Goal: Information Seeking & Learning: Learn about a topic

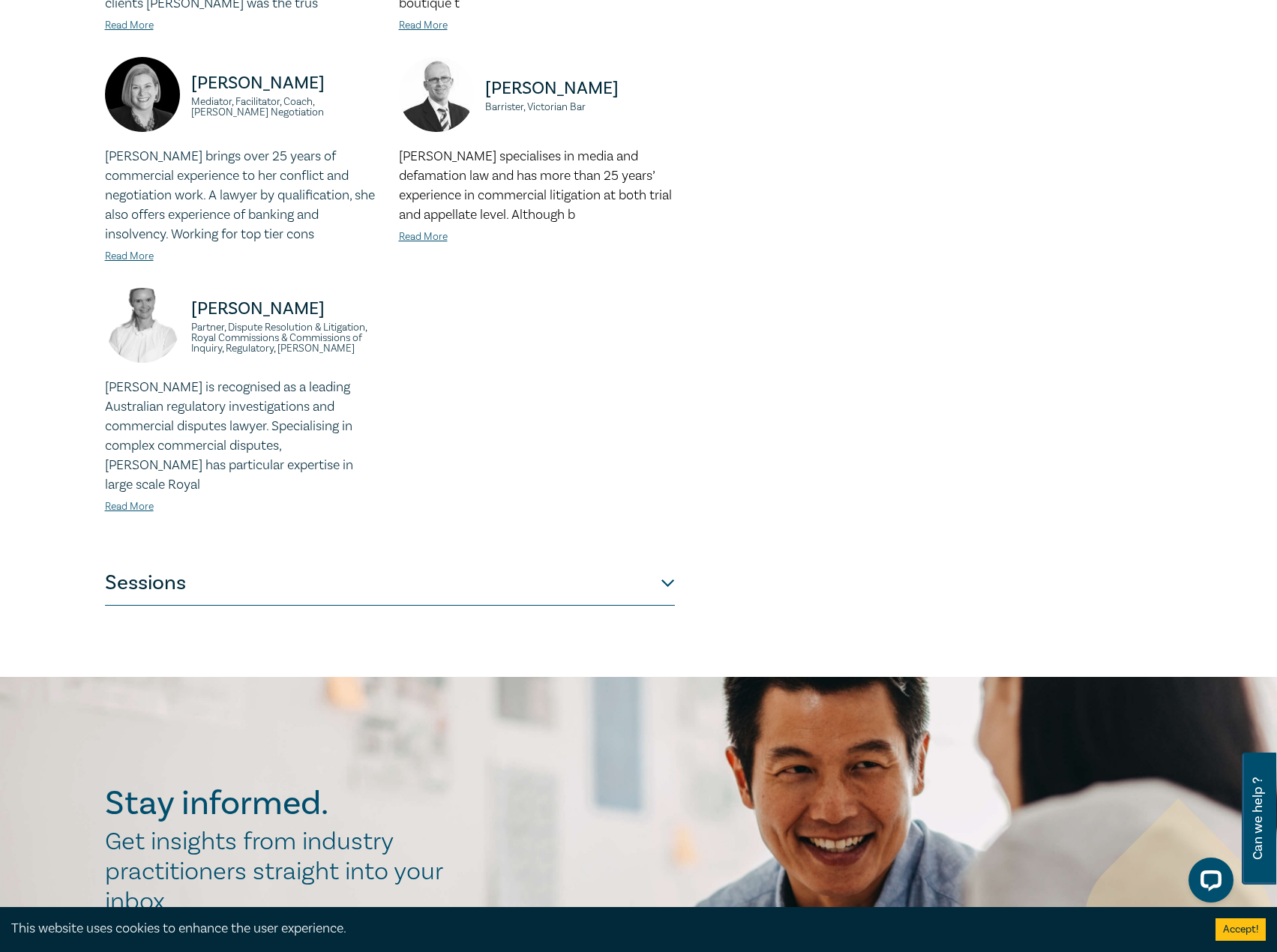
scroll to position [1049, 0]
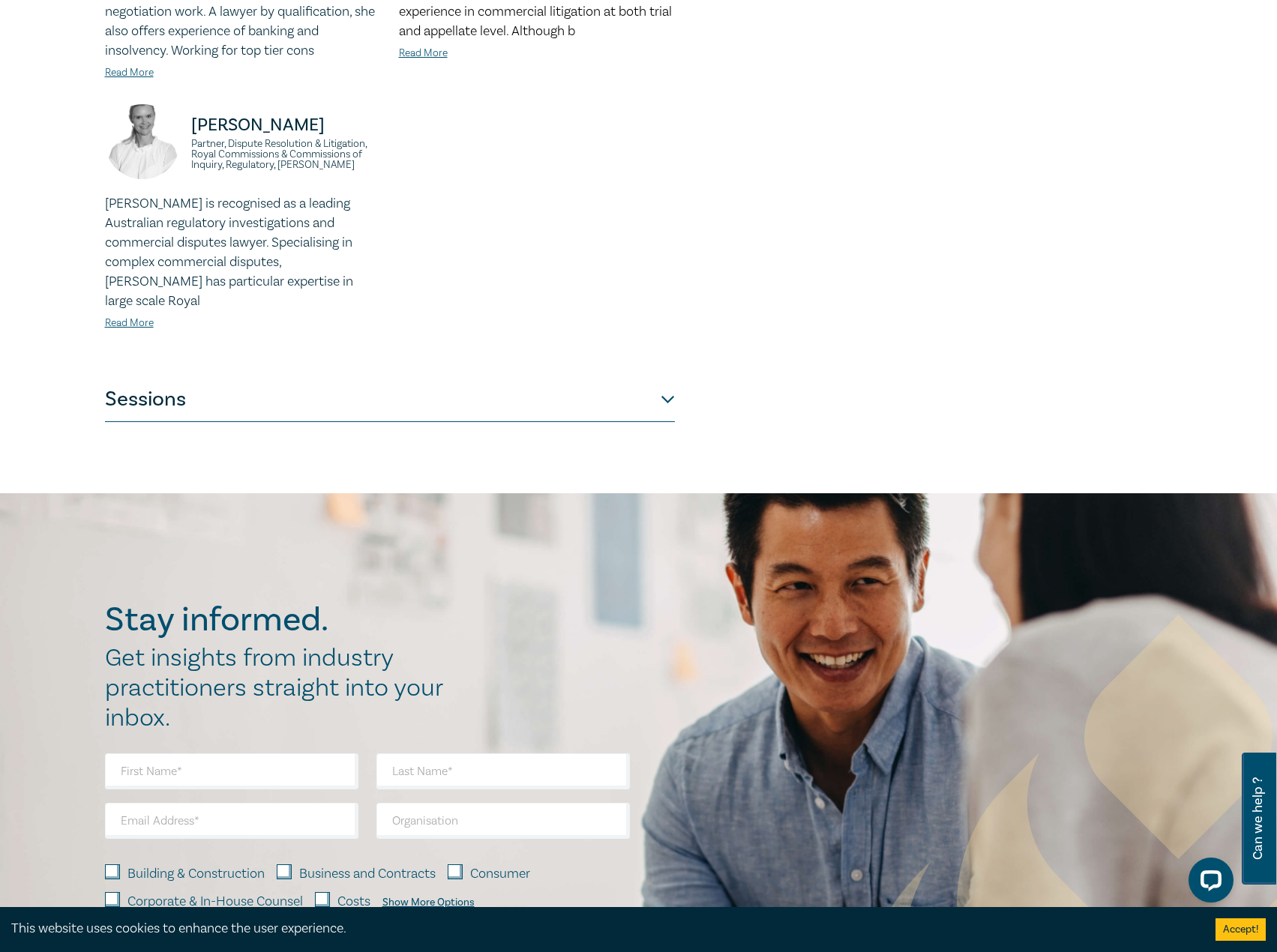
click at [404, 381] on button "Sessions" at bounding box center [390, 400] width 570 height 45
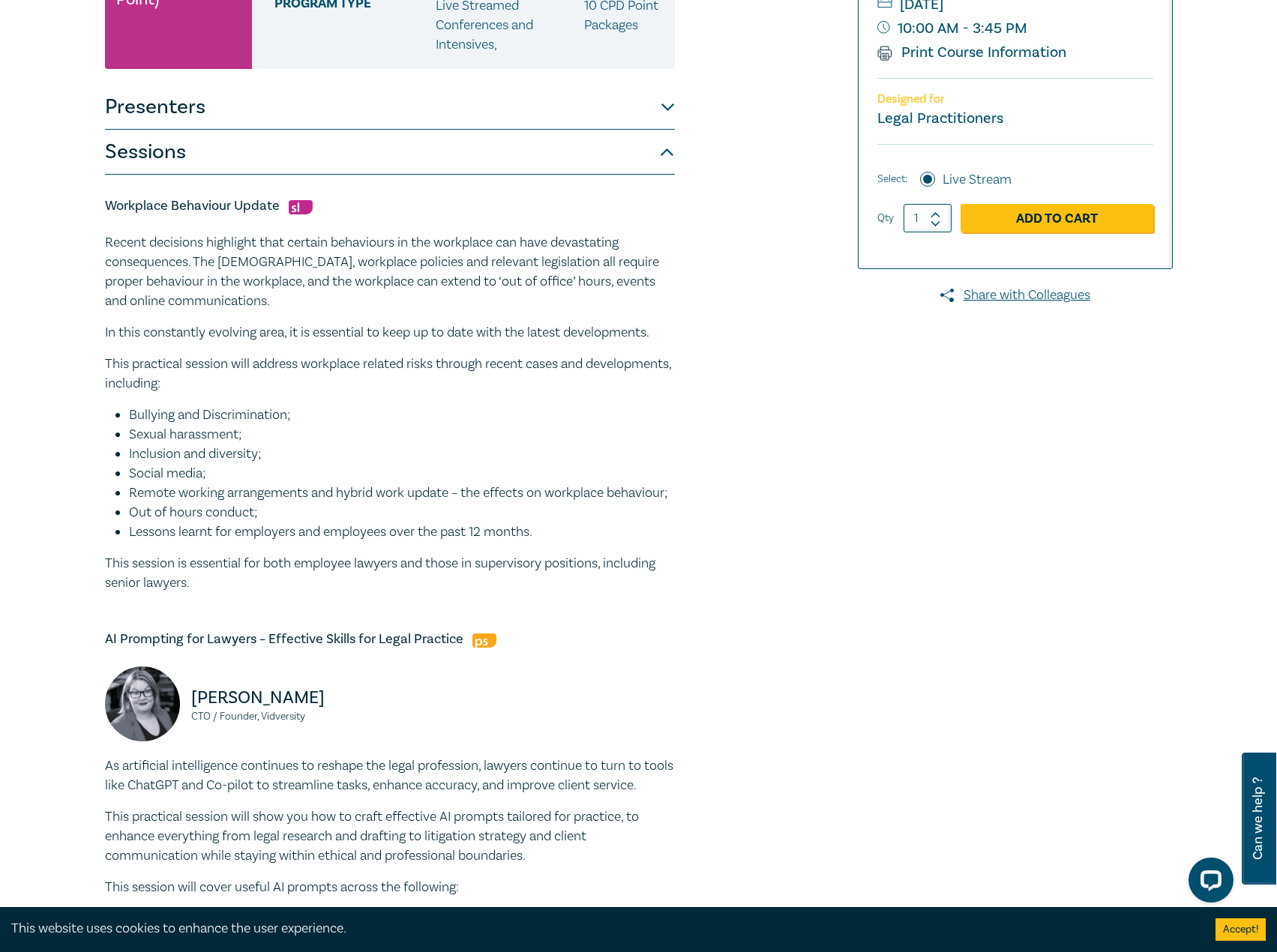
scroll to position [0, 0]
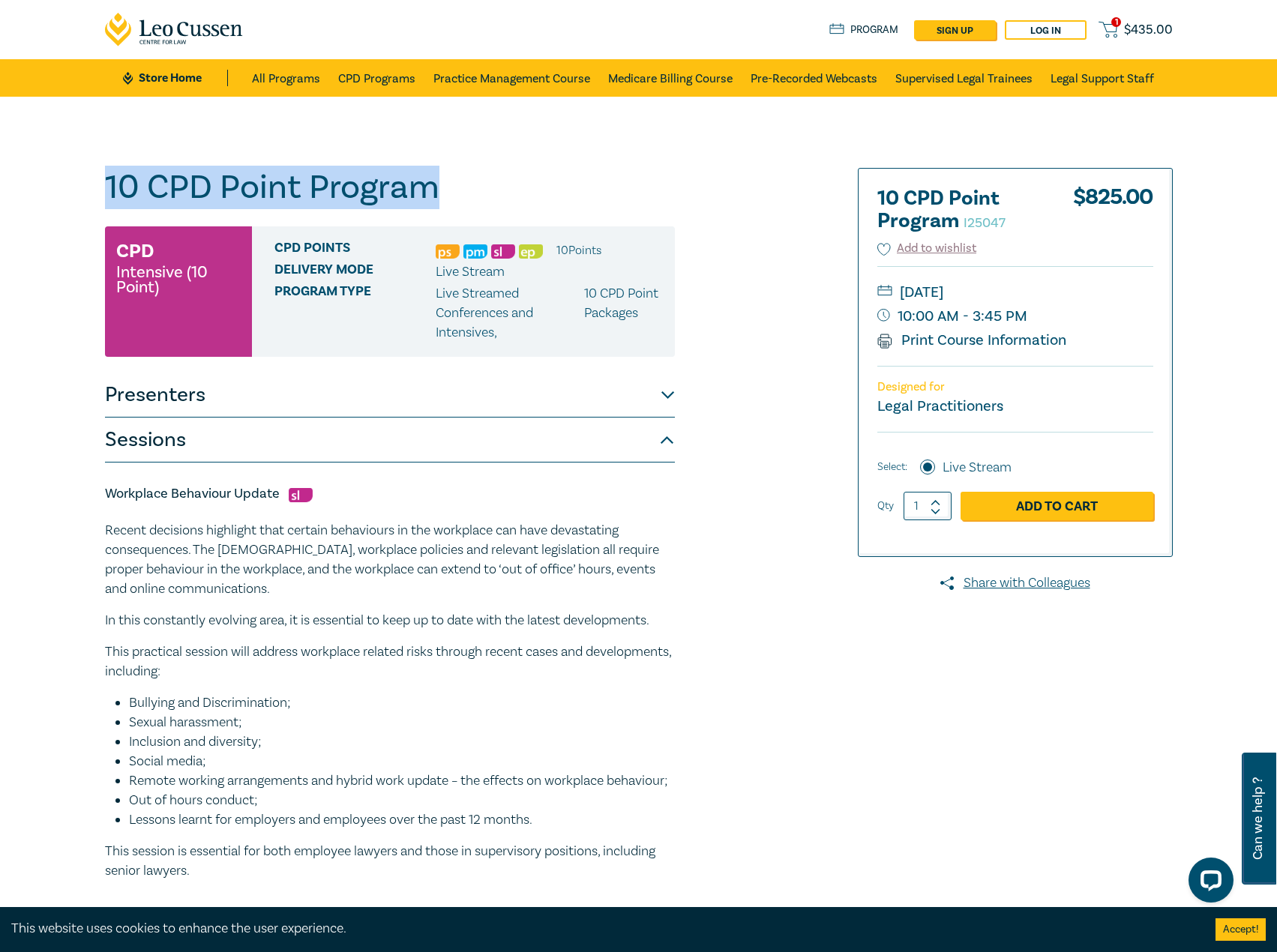
drag, startPoint x: 482, startPoint y: 186, endPoint x: 85, endPoint y: 194, distance: 397.1
copy h1 "10 CPD Point Program"
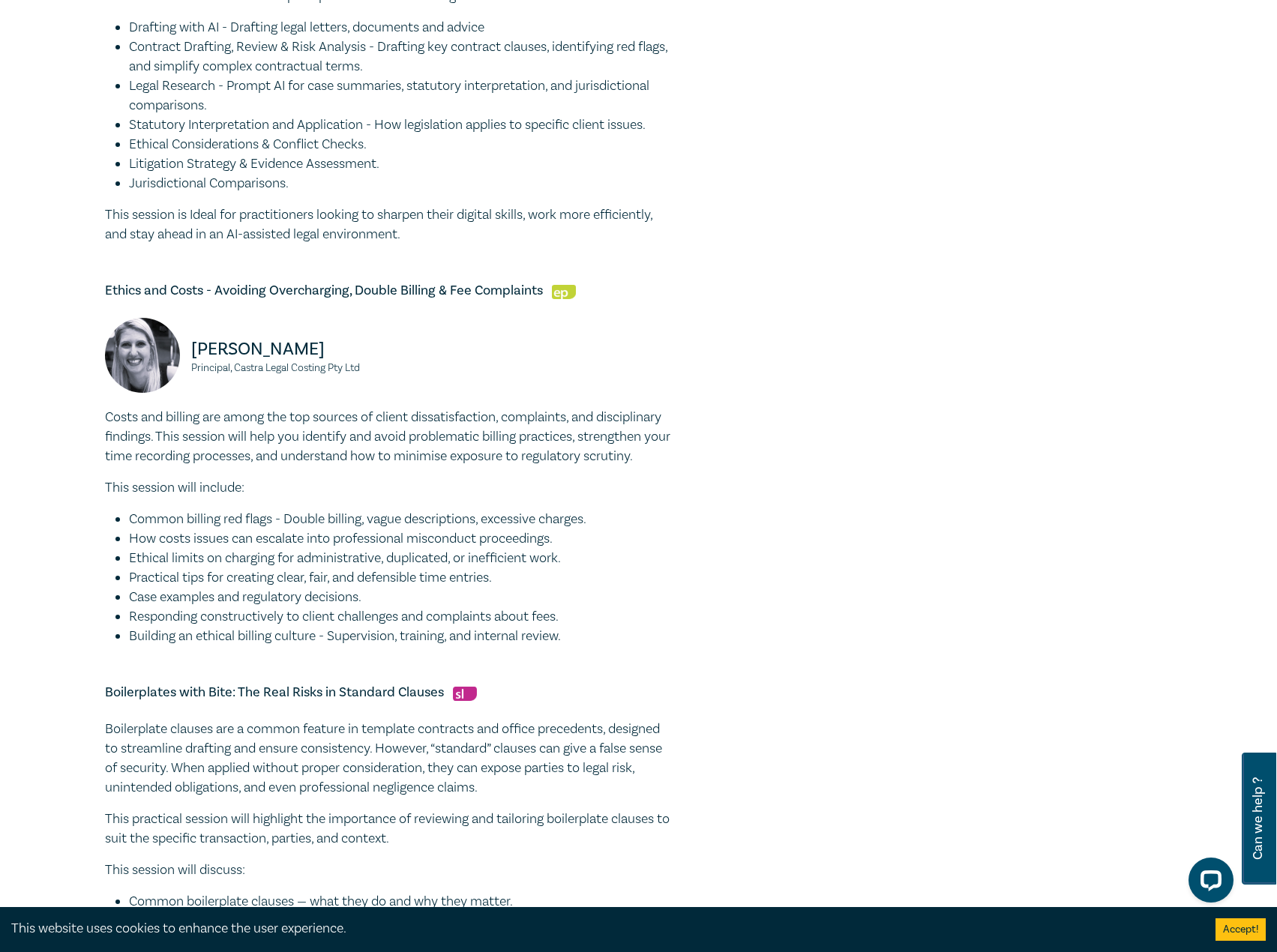
scroll to position [1199, 0]
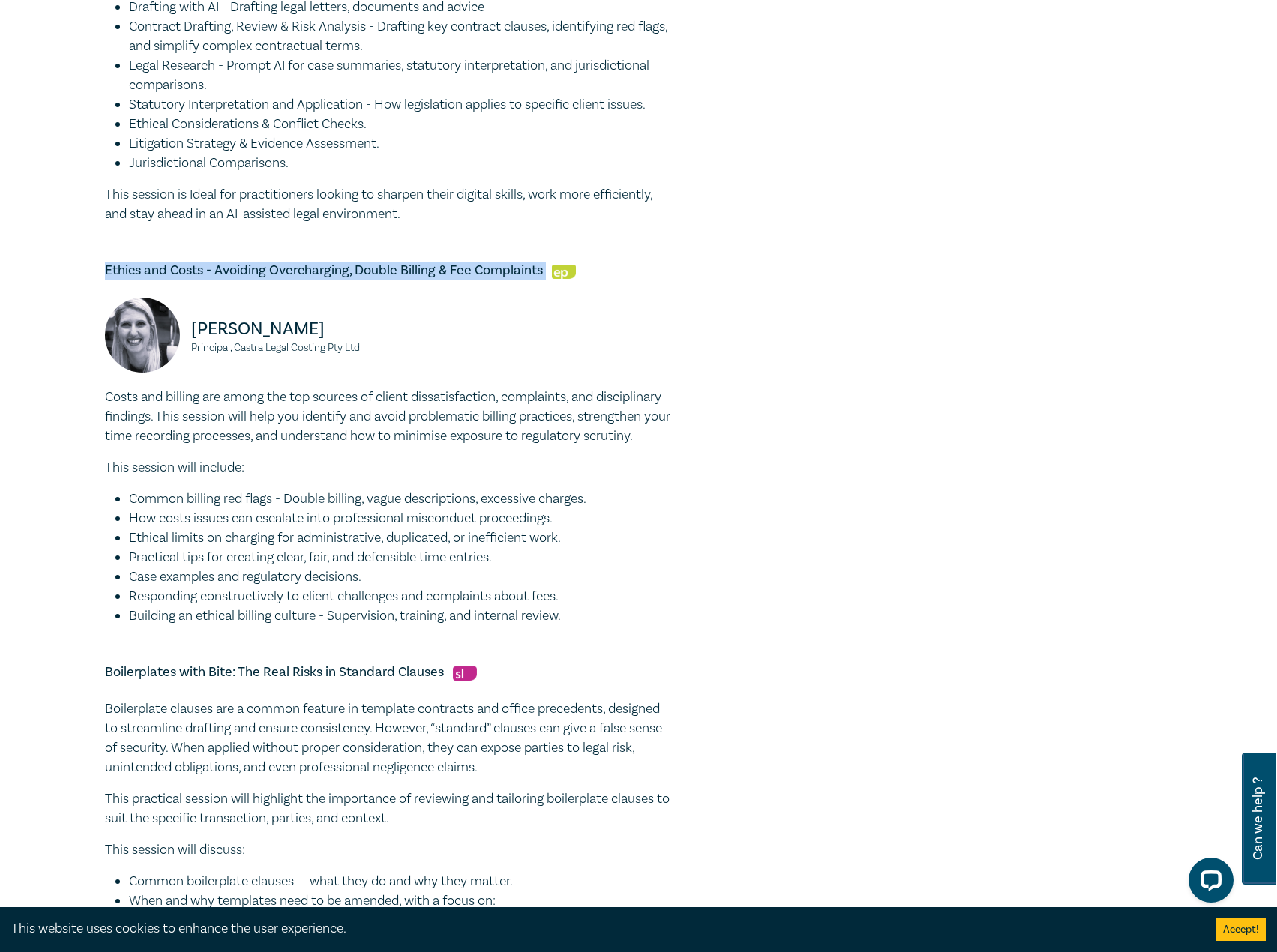
drag, startPoint x: 551, startPoint y: 310, endPoint x: 87, endPoint y: 316, distance: 464.0
copy h5 "Ethics and Costs - Avoiding Overcharging, Double Billing & Fee Complaints"
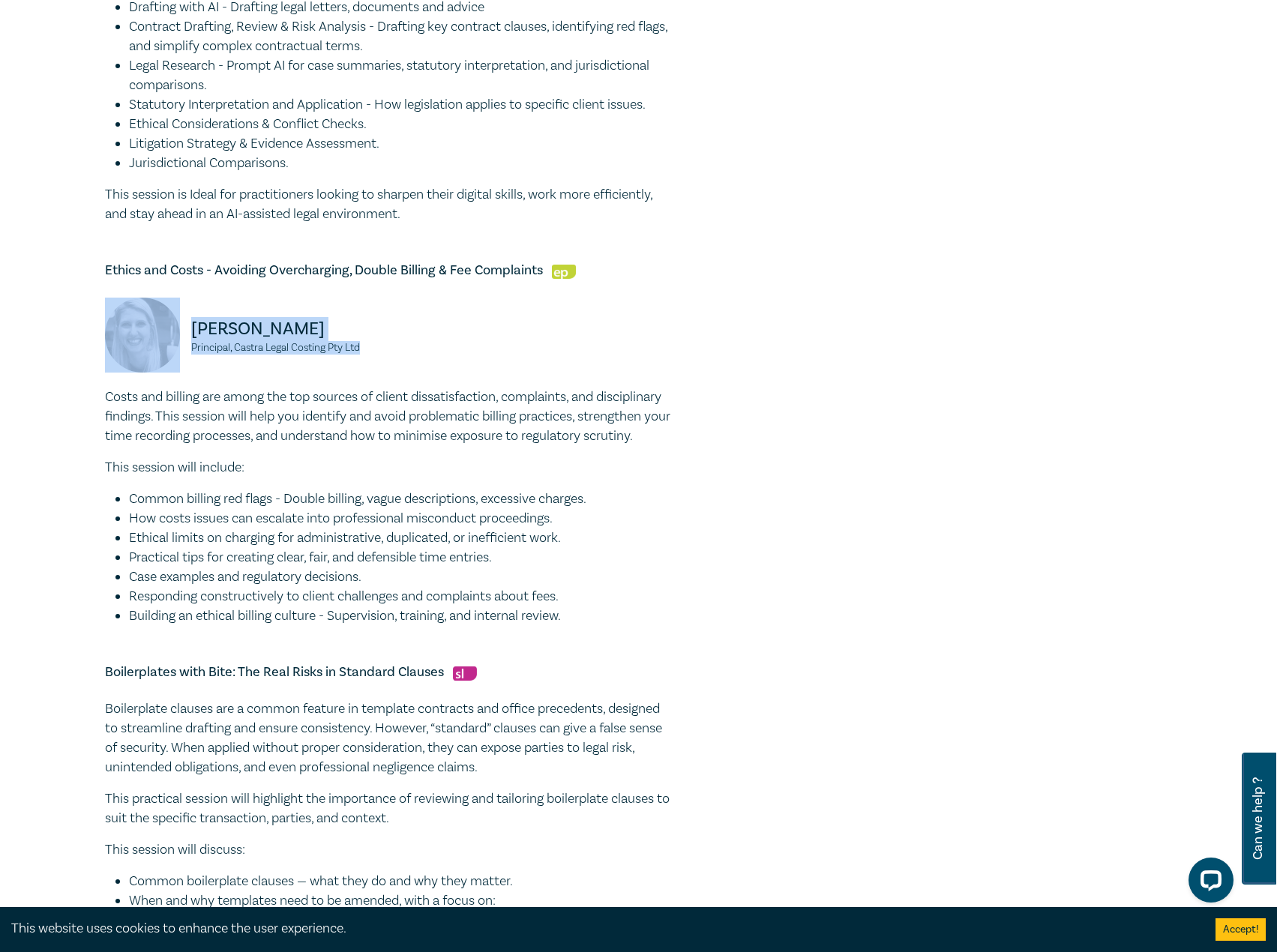
drag, startPoint x: 338, startPoint y: 376, endPoint x: 179, endPoint y: 378, distance: 159.0
click at [179, 377] on div "Antonella Terranova Principal, Castra Legal Costing Pty Ltd" at bounding box center [390, 342] width 588 height 90
copy div "Antonella Terranova Principal, Castra Legal Costing Pty Ltd"
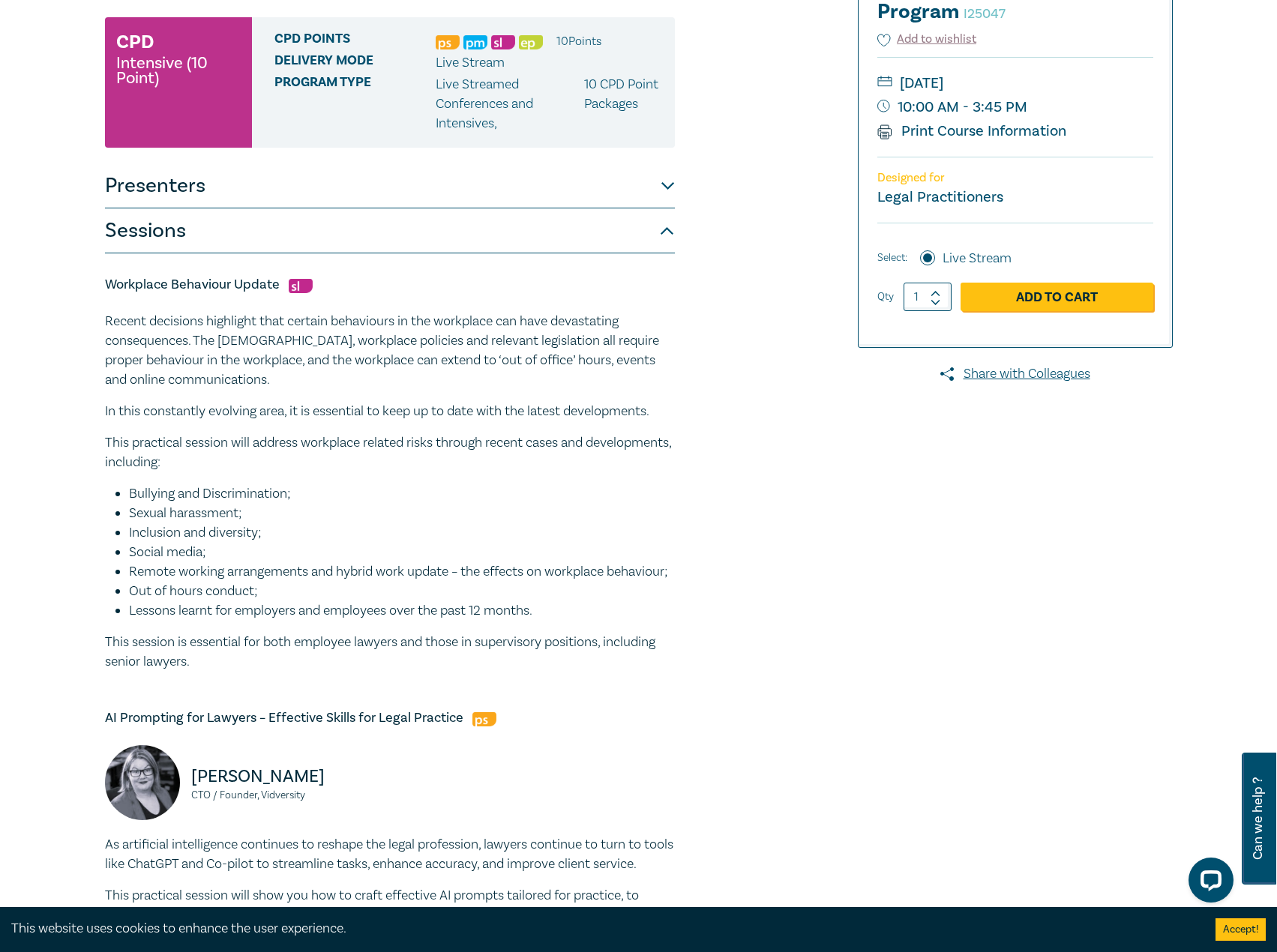
scroll to position [0, 0]
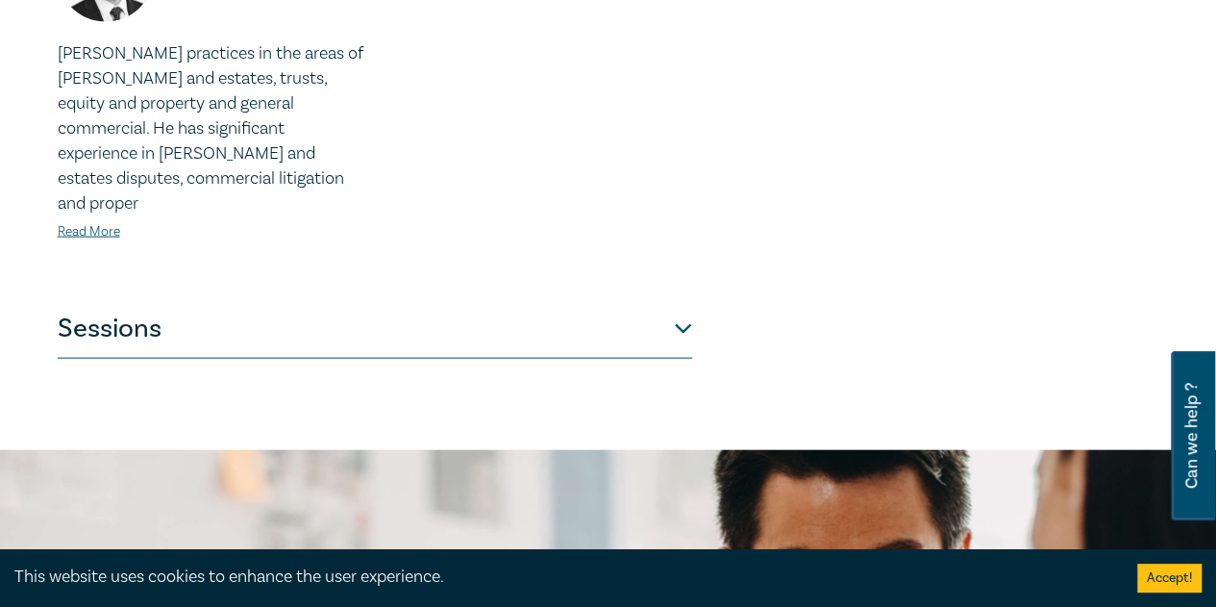
click at [521, 301] on button "Sessions" at bounding box center [375, 330] width 634 height 58
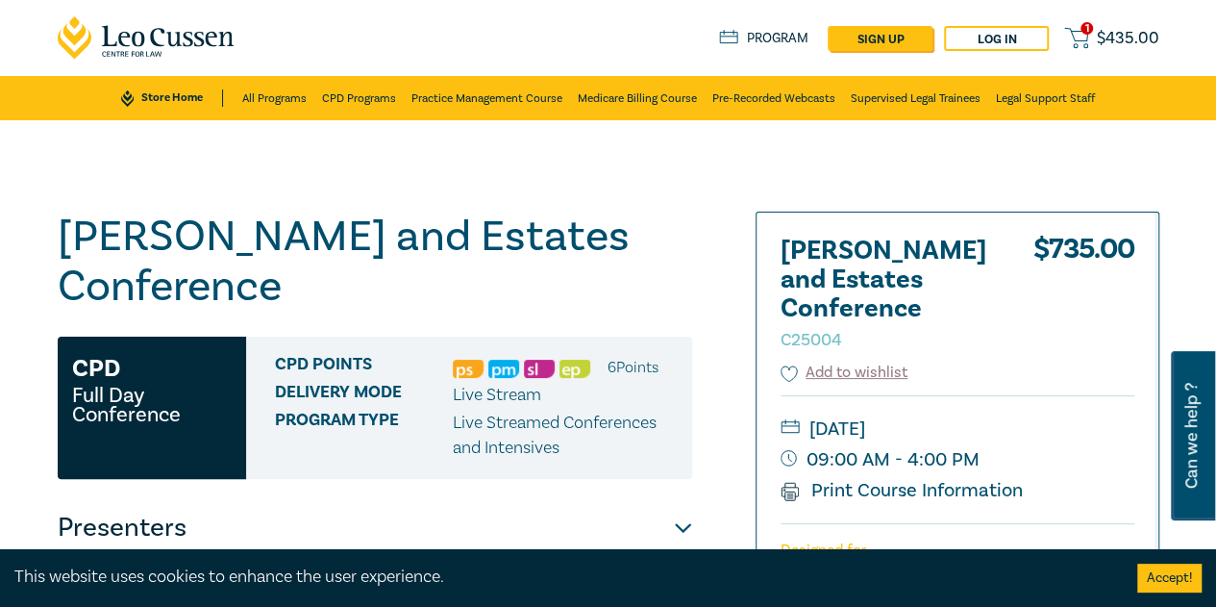
click at [177, 93] on link "Store Home" at bounding box center [171, 97] width 101 height 17
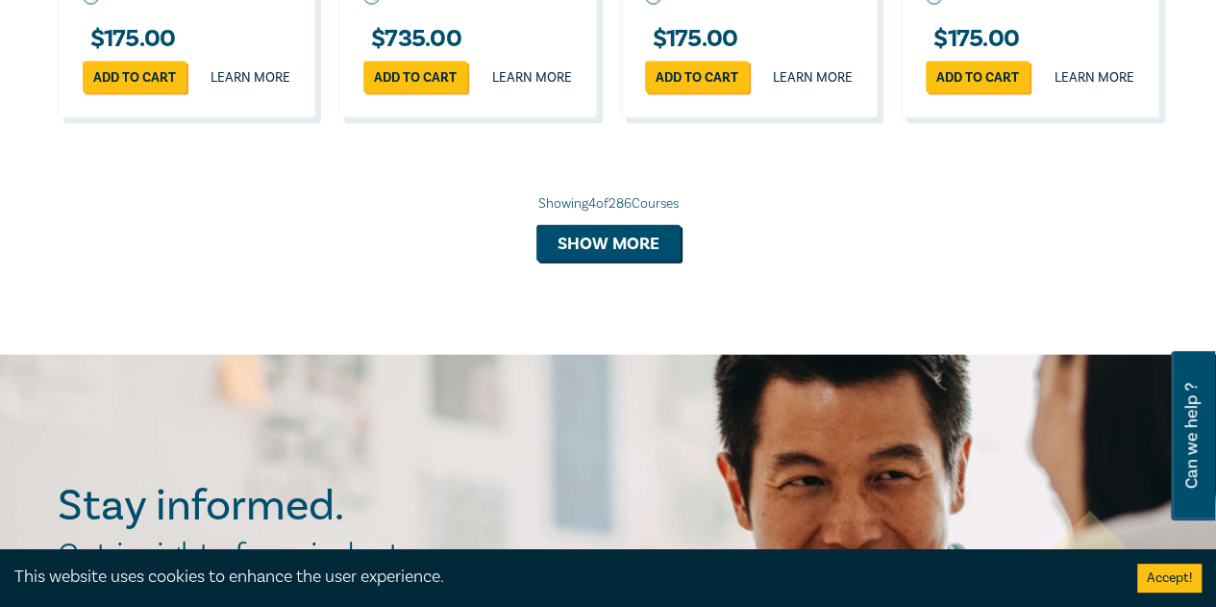
scroll to position [2115, 0]
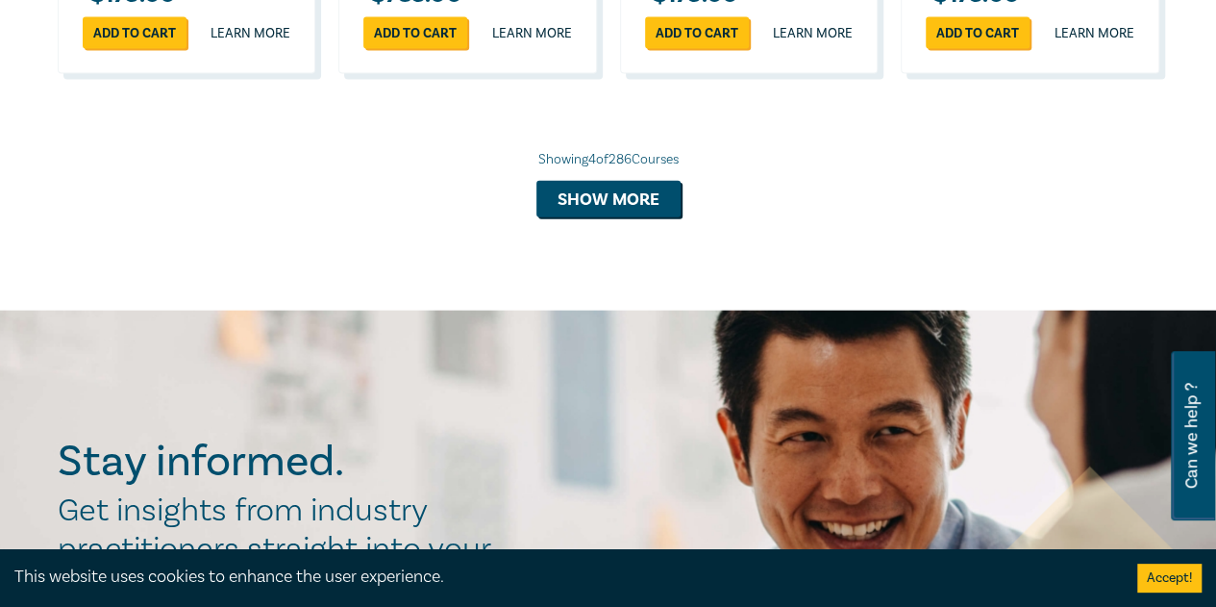
click at [625, 217] on button "Show more" at bounding box center [608, 199] width 144 height 37
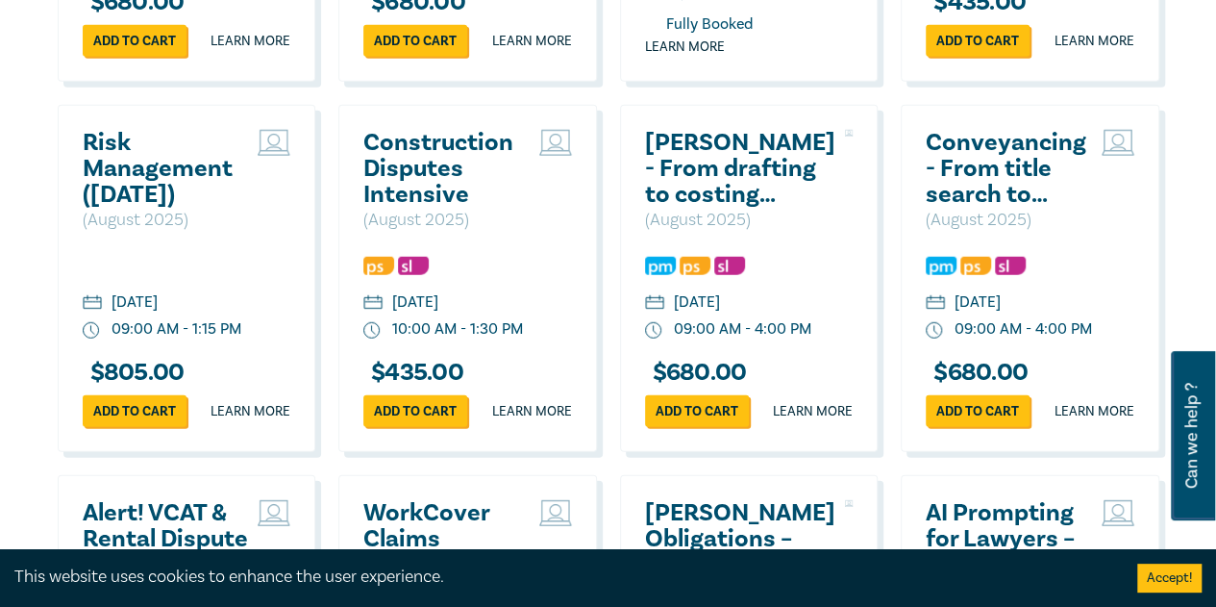
scroll to position [2499, 0]
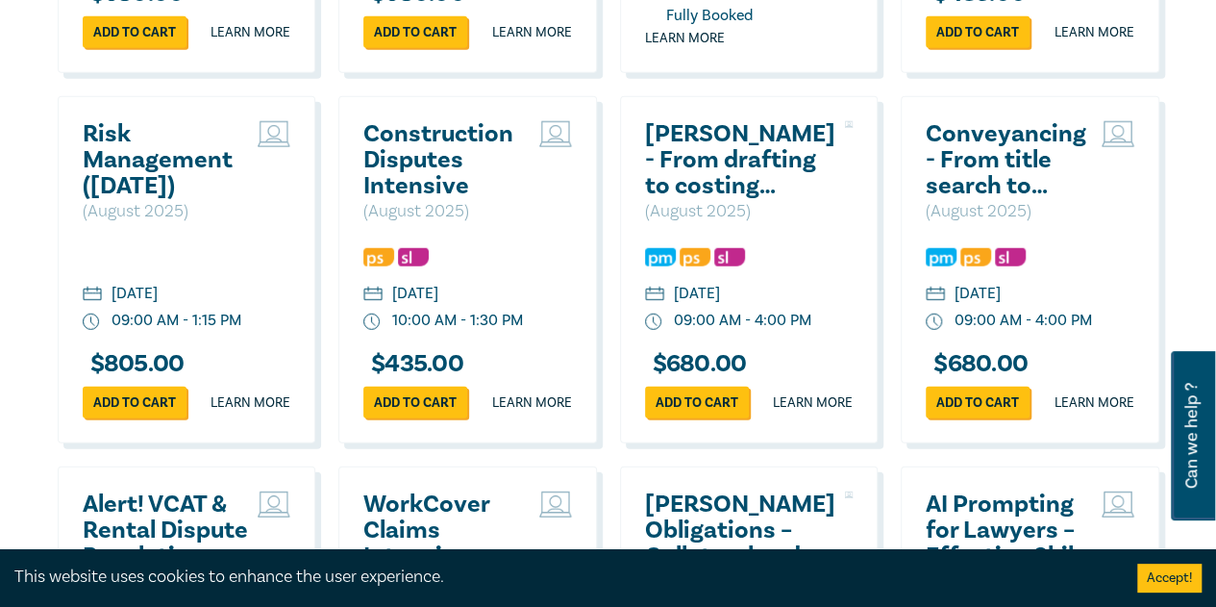
click at [184, 199] on h2 "Risk Management (August 2025)" at bounding box center [166, 160] width 166 height 78
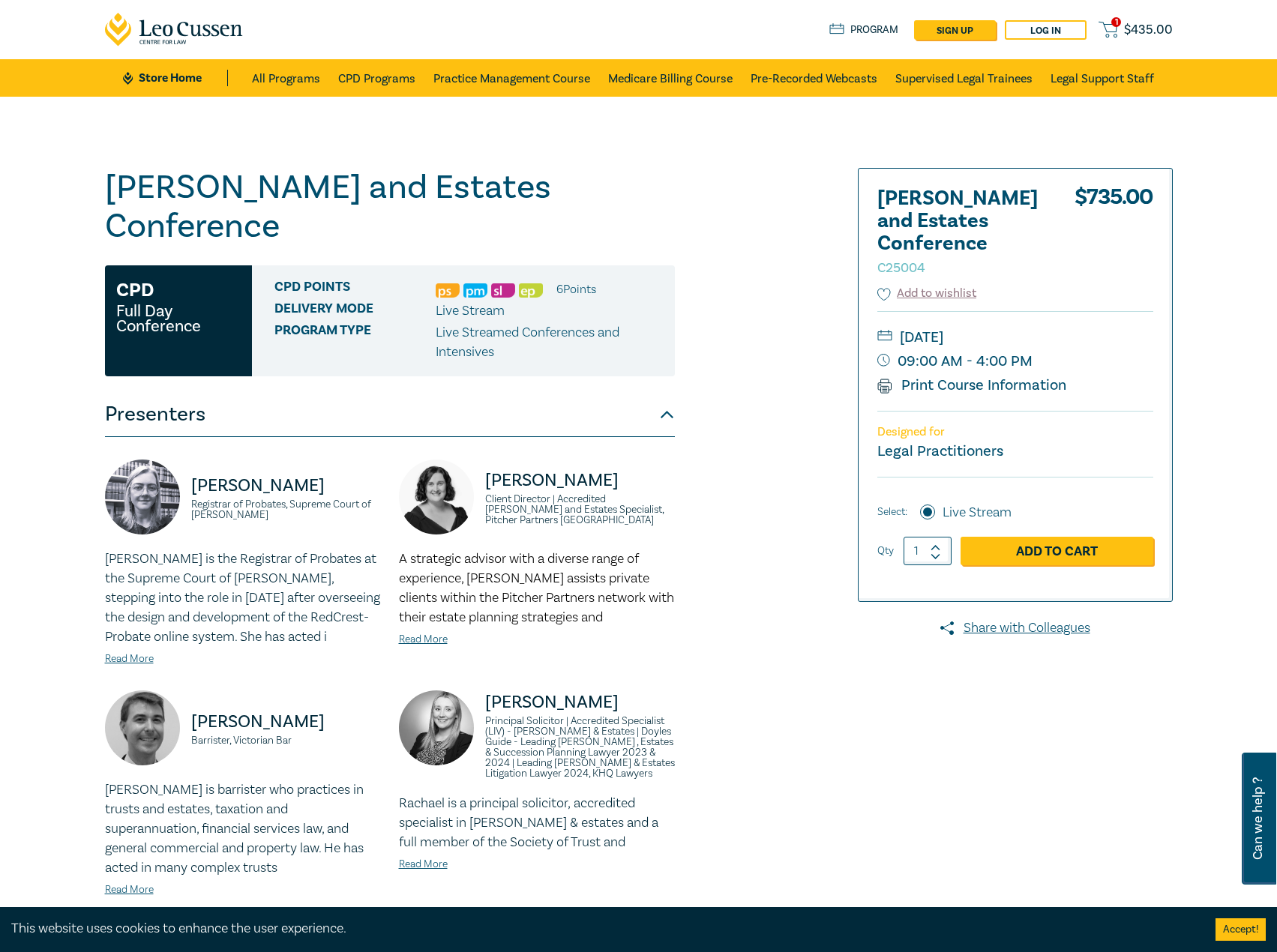
click at [184, 85] on link "Store Home" at bounding box center [176, 77] width 105 height 16
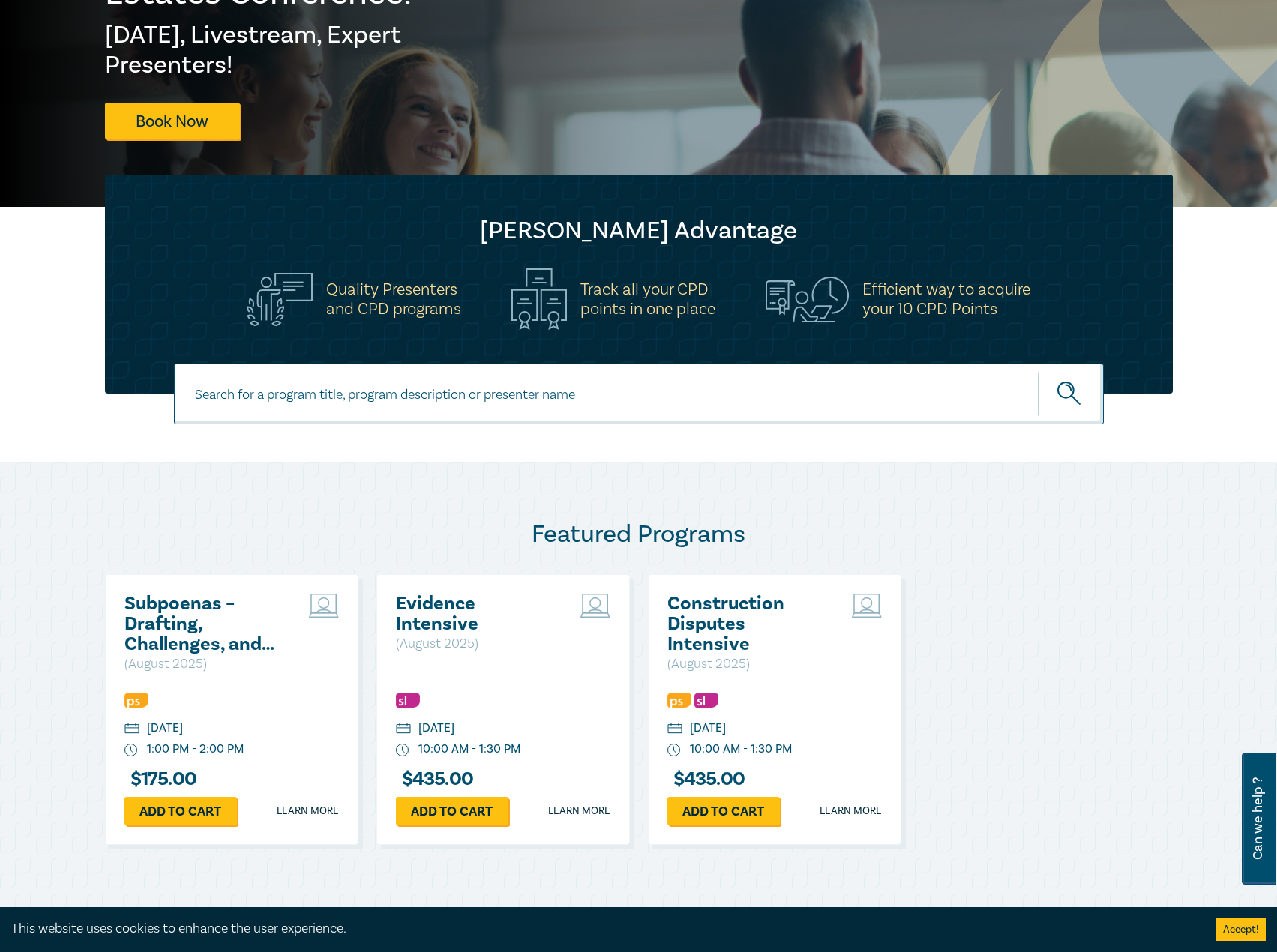
scroll to position [75, 0]
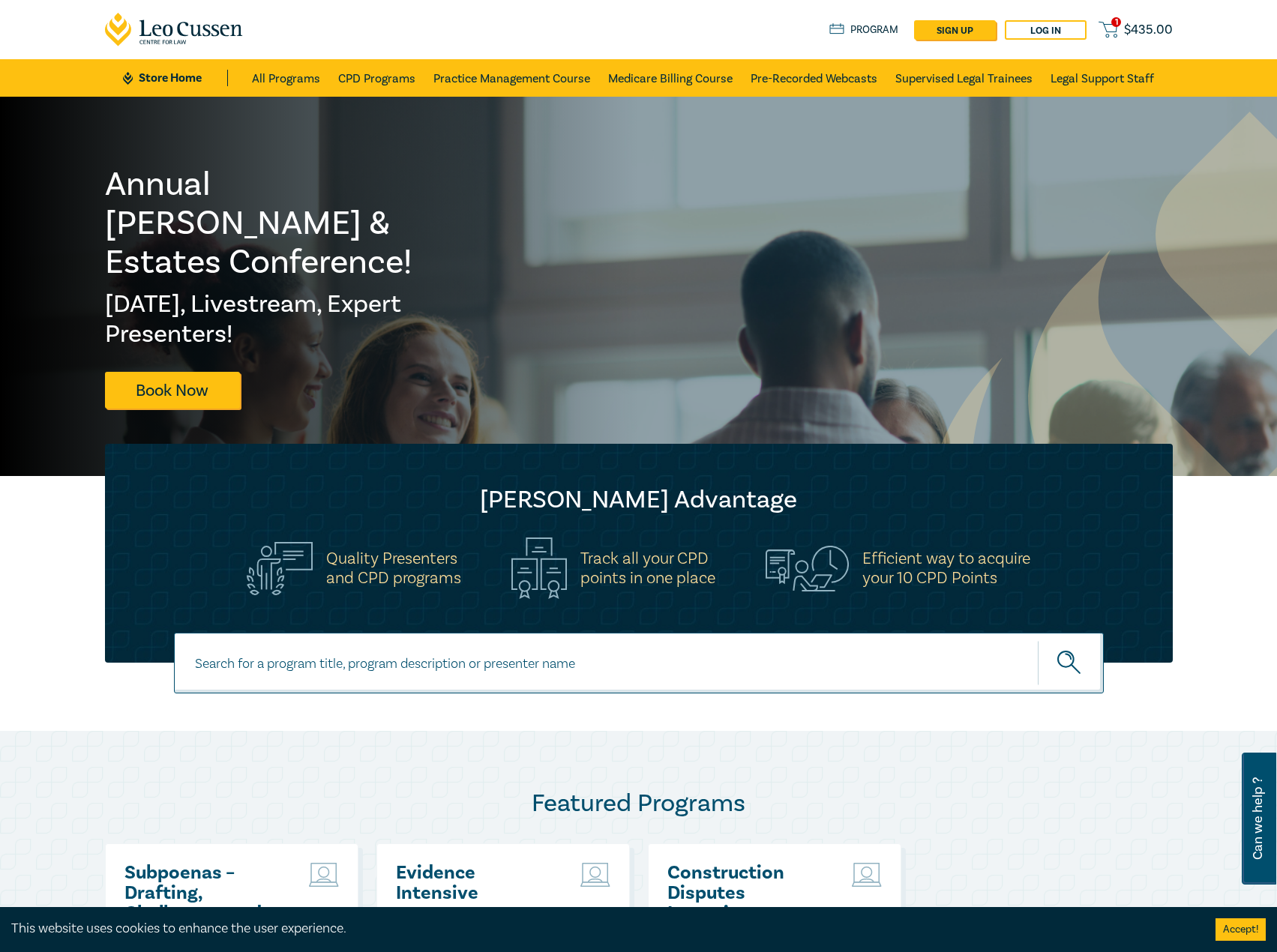
click at [427, 670] on input at bounding box center [639, 663] width 930 height 61
type input "s25170"
click at [1038, 640] on button "submit" at bounding box center [1070, 663] width 66 height 46
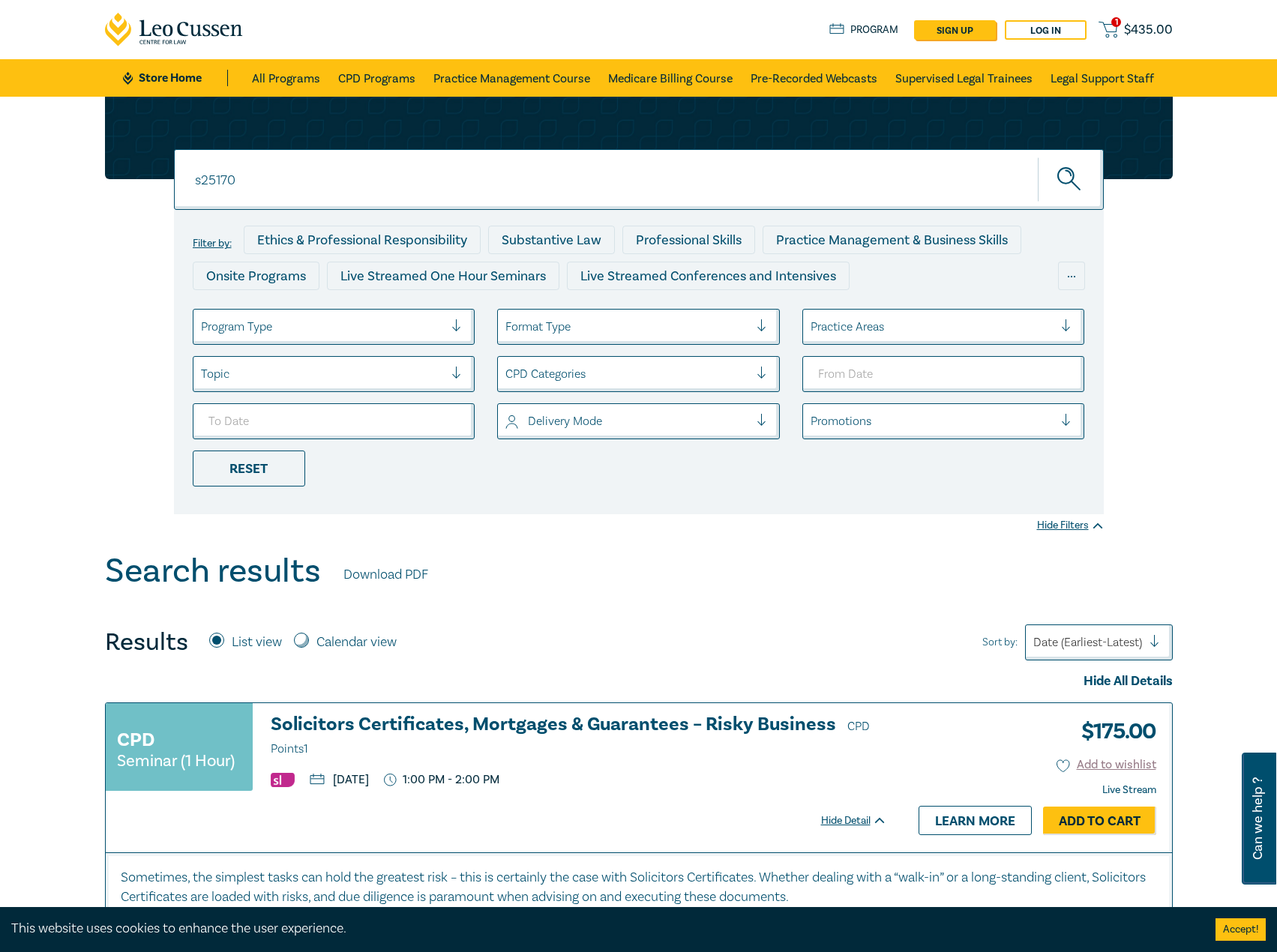
click at [470, 725] on h3 "Solicitors Certificates, Mortgages & Guarantees – Risky Business CPD Points 1" at bounding box center [579, 737] width 616 height 45
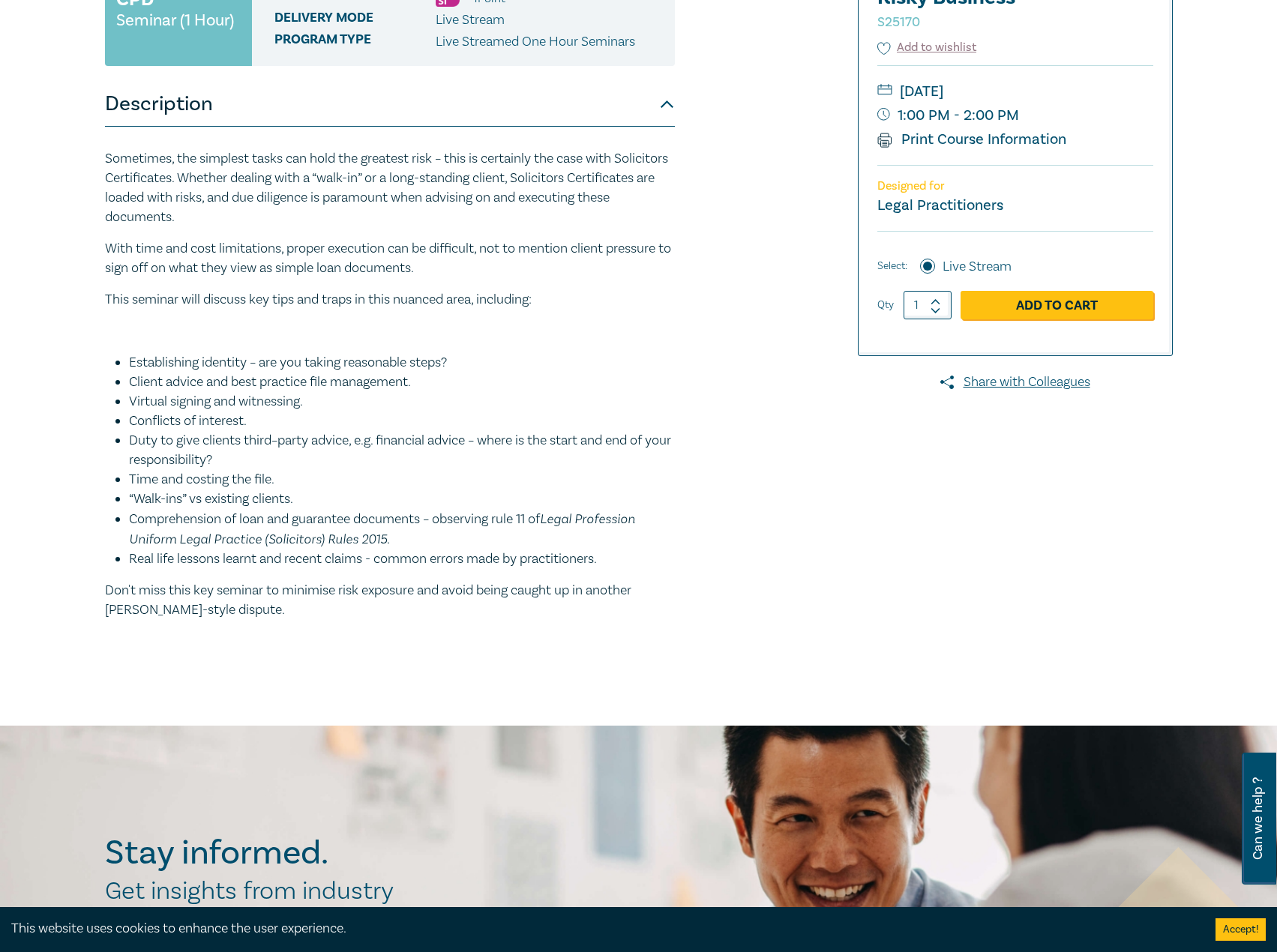
scroll to position [150, 0]
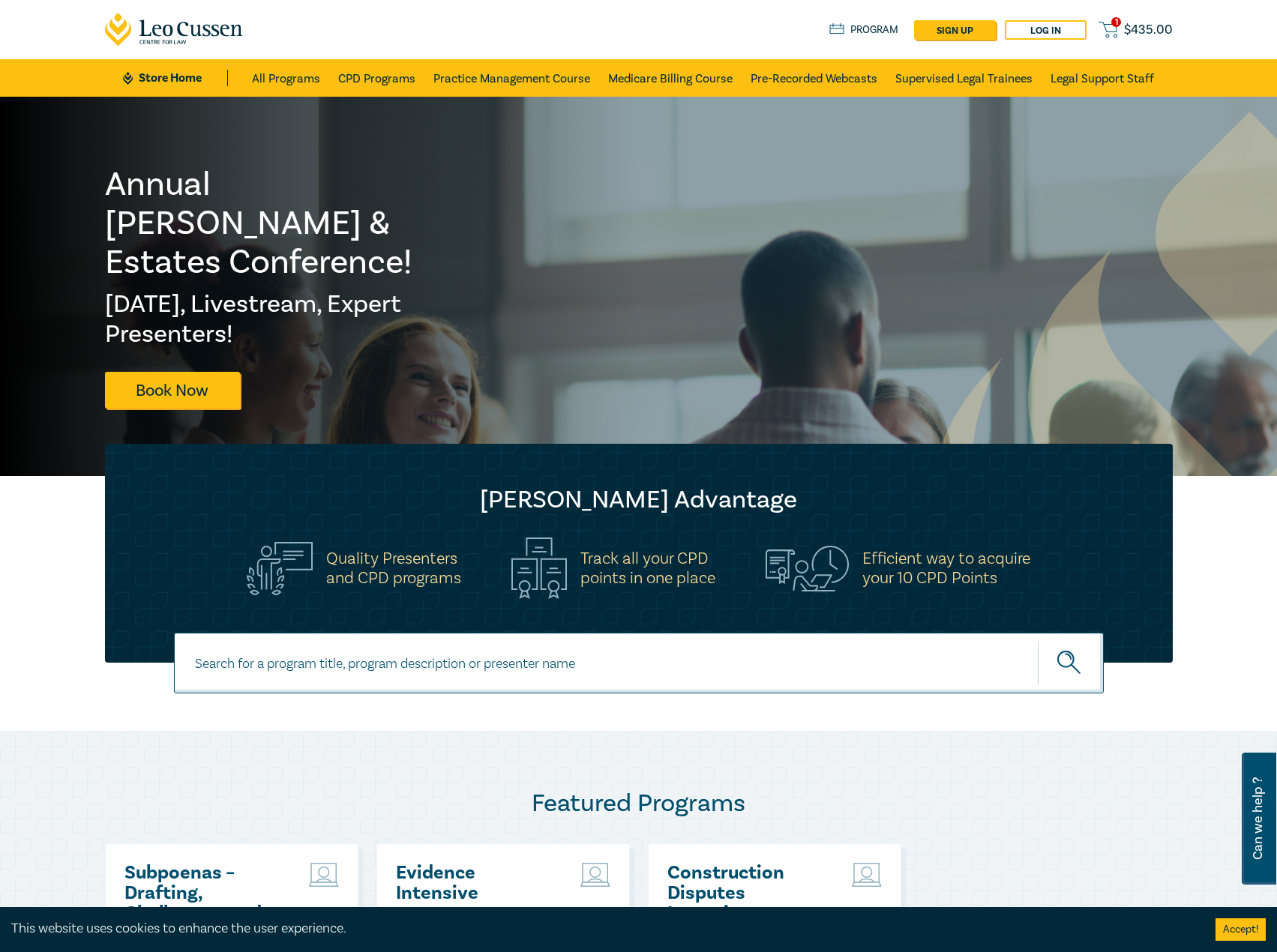
click at [385, 657] on input at bounding box center [639, 663] width 930 height 61
type input "i25061"
click at [1038, 640] on button "submit" at bounding box center [1070, 663] width 66 height 46
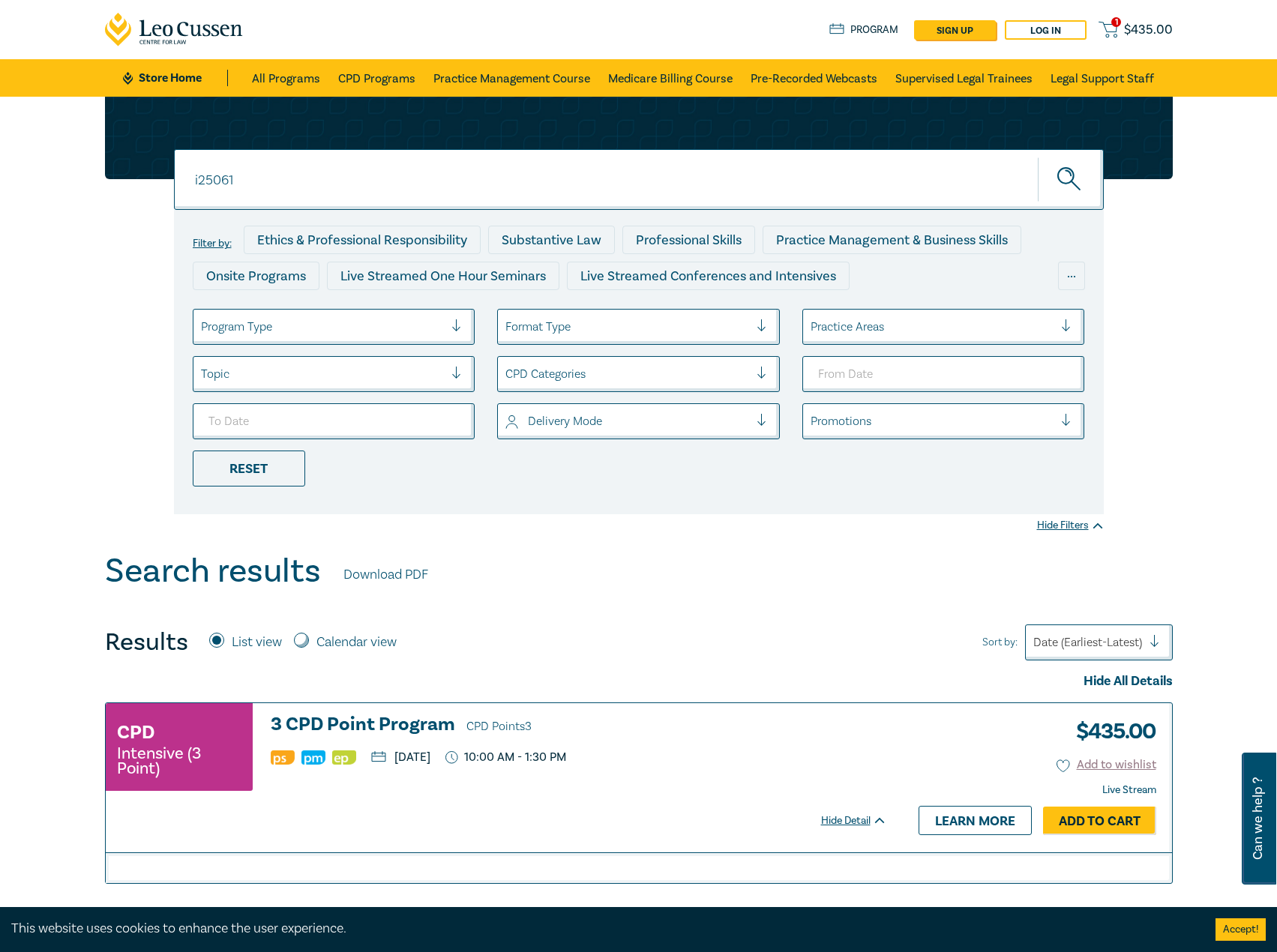
click at [418, 714] on h3 "3 CPD Point Program CPD Points 3" at bounding box center [579, 725] width 616 height 23
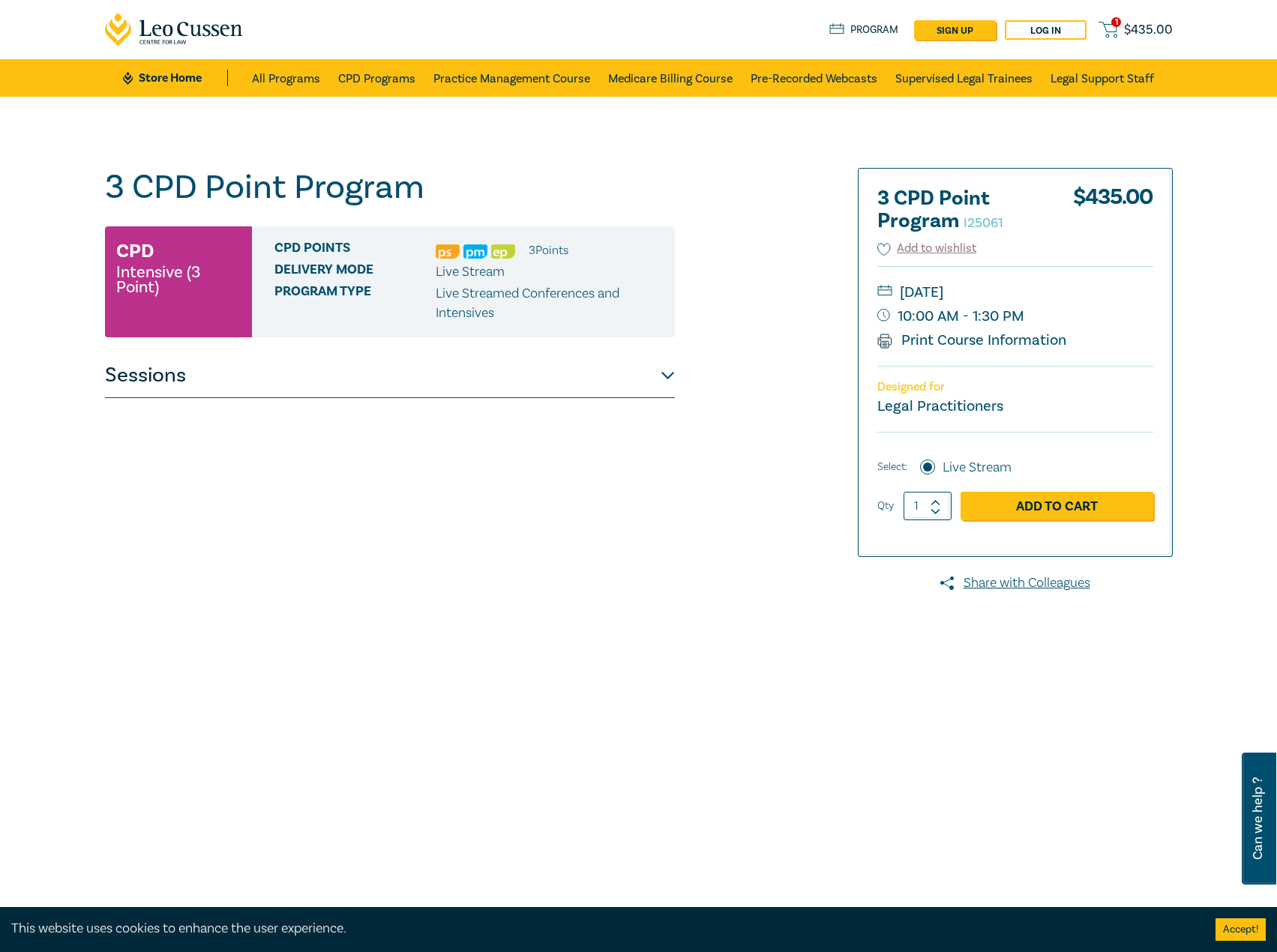
click at [566, 355] on button "Sessions" at bounding box center [390, 376] width 570 height 45
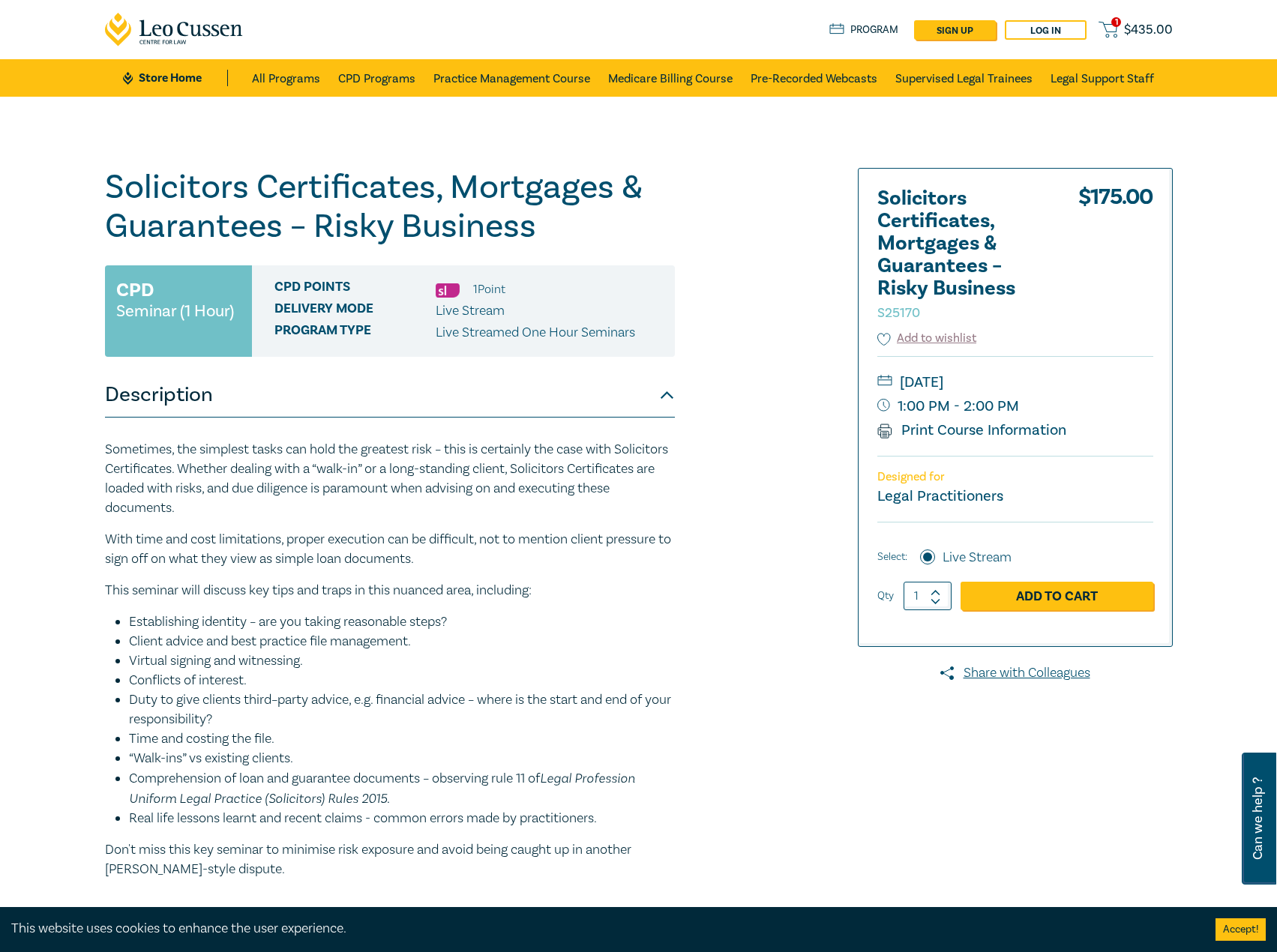
click at [205, 75] on link "Store Home" at bounding box center [176, 77] width 105 height 16
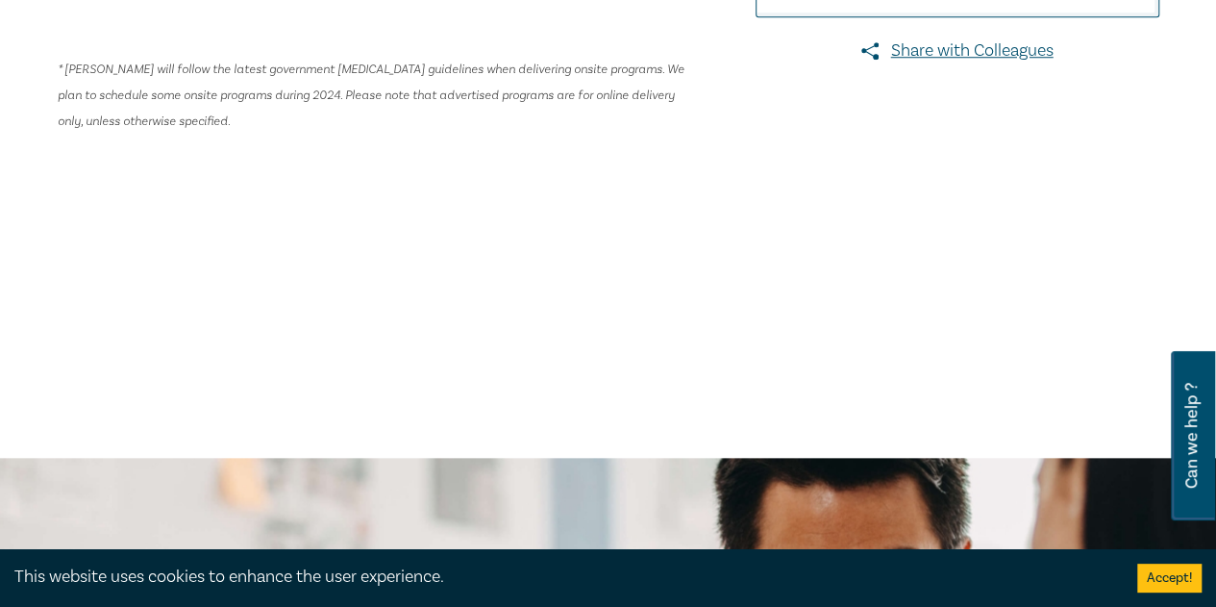
scroll to position [865, 0]
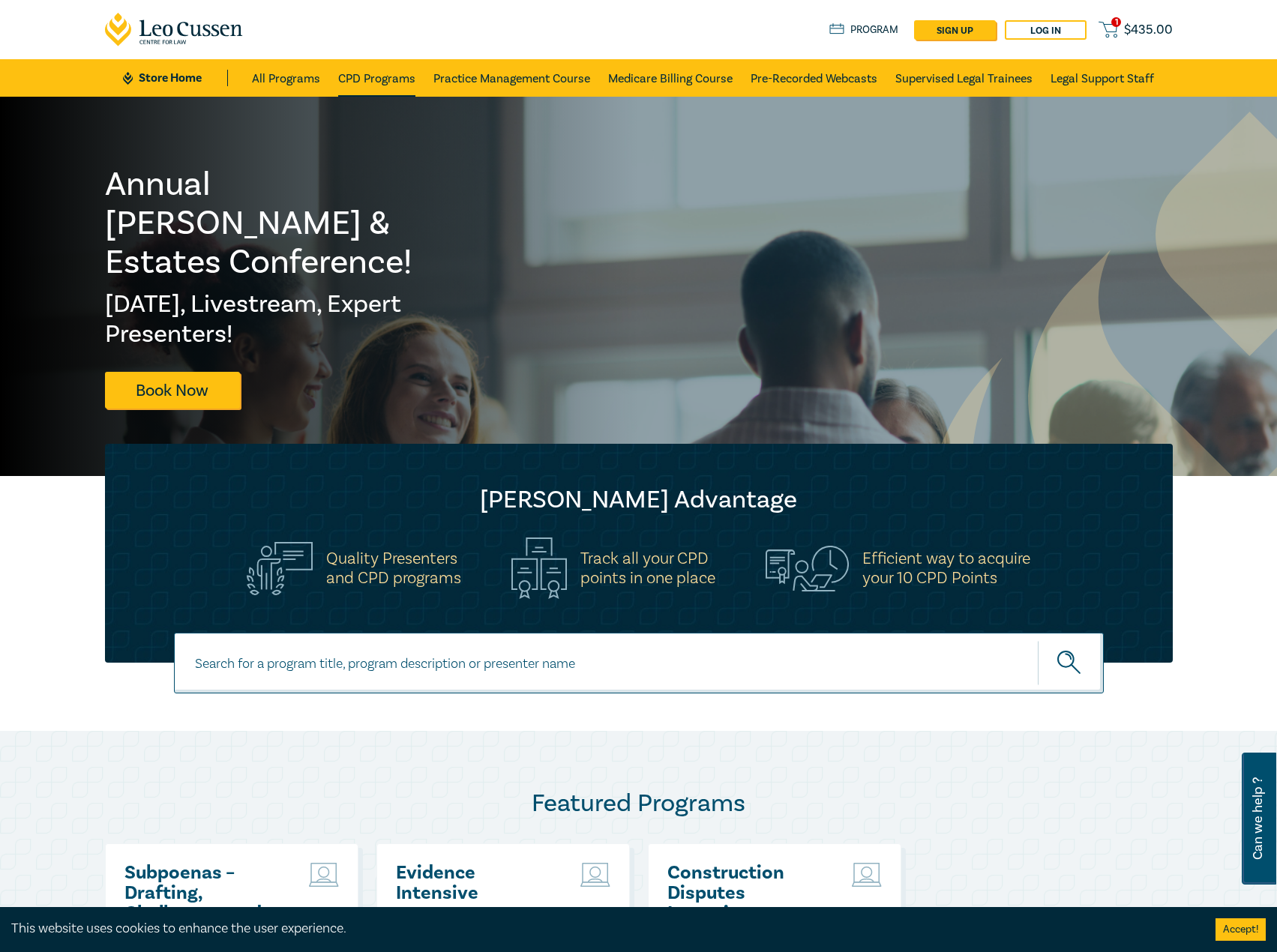
click at [382, 70] on link "CPD Programs" at bounding box center [377, 78] width 77 height 37
click at [569, 667] on input at bounding box center [639, 663] width 930 height 61
type input "i25053"
click at [1038, 640] on button "submit" at bounding box center [1070, 663] width 66 height 46
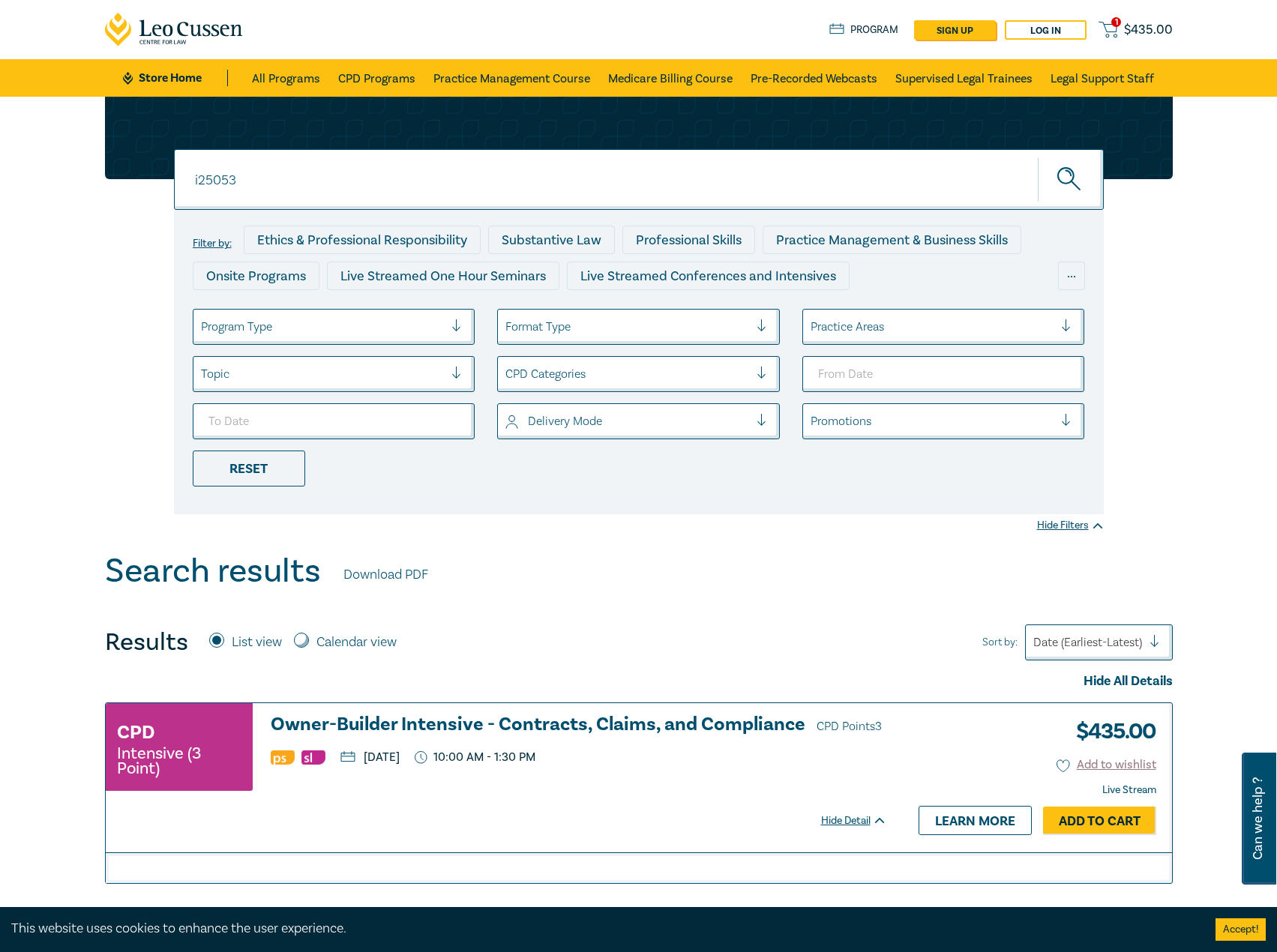
click at [450, 723] on h3 "Owner-Builder Intensive - Contracts, Claims, and Compliance CPD Points 3" at bounding box center [579, 725] width 616 height 23
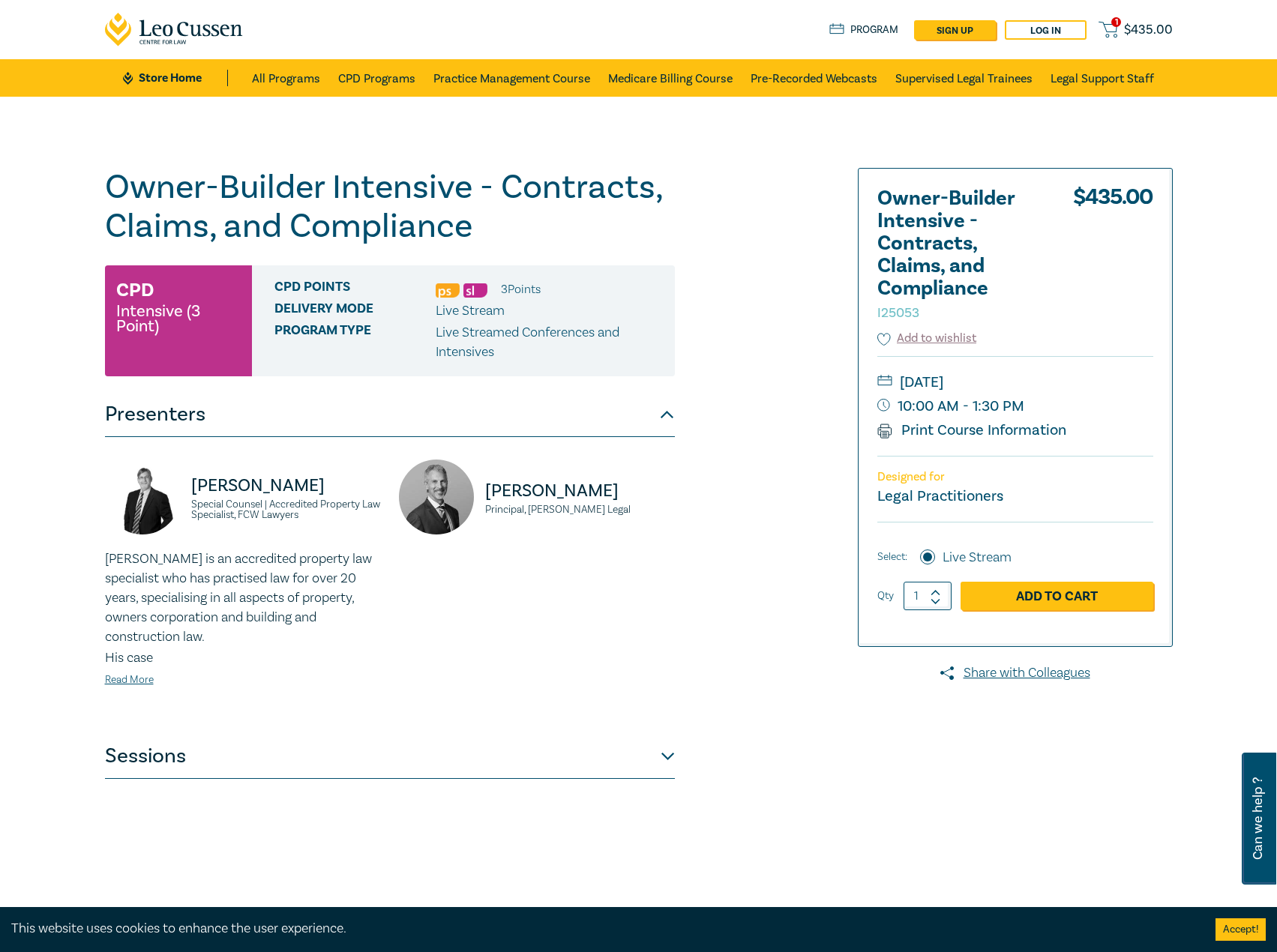
click at [498, 742] on button "Sessions" at bounding box center [390, 756] width 570 height 45
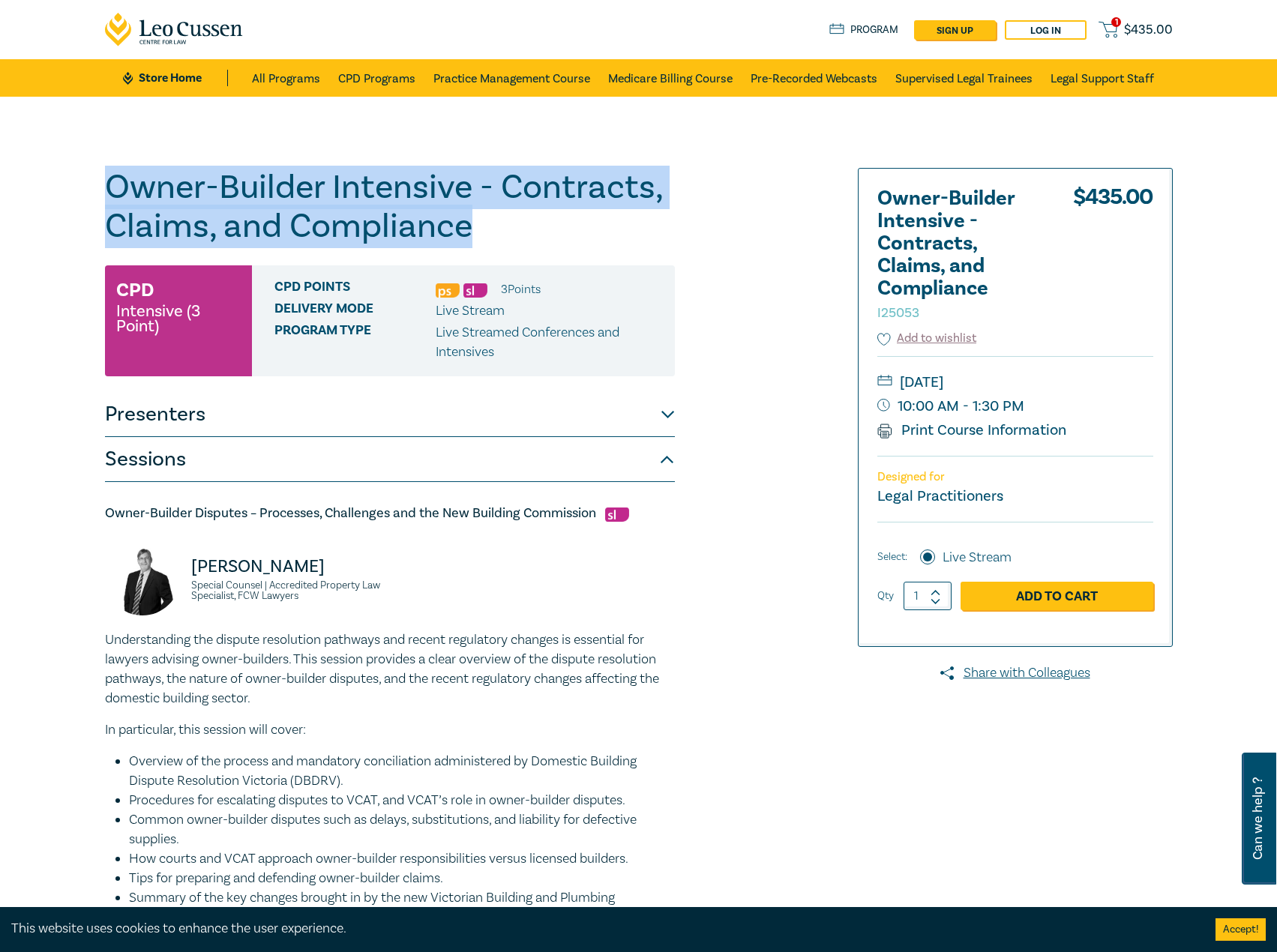
drag, startPoint x: 401, startPoint y: 232, endPoint x: 139, endPoint y: 203, distance: 263.6
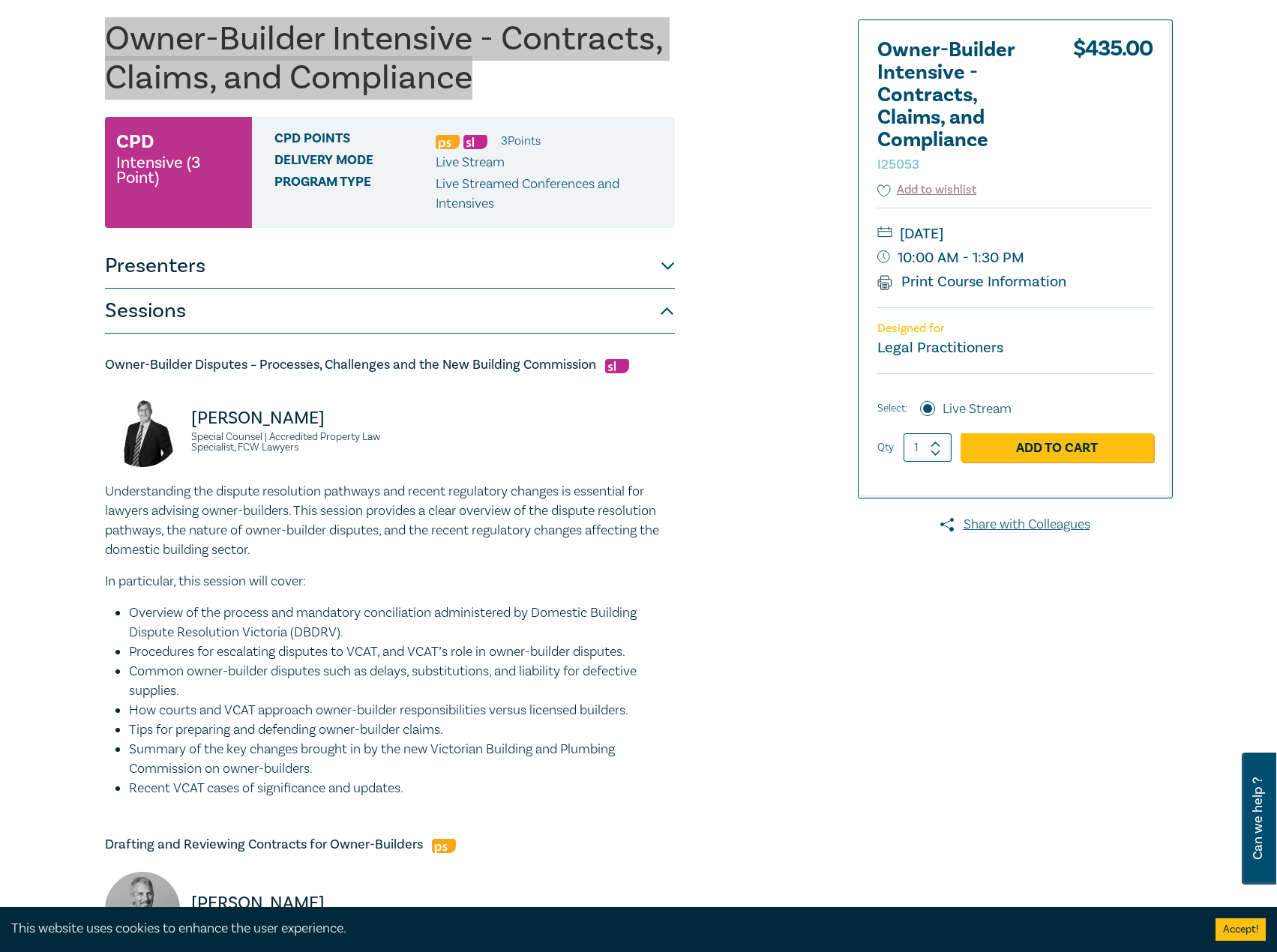
scroll to position [300, 0]
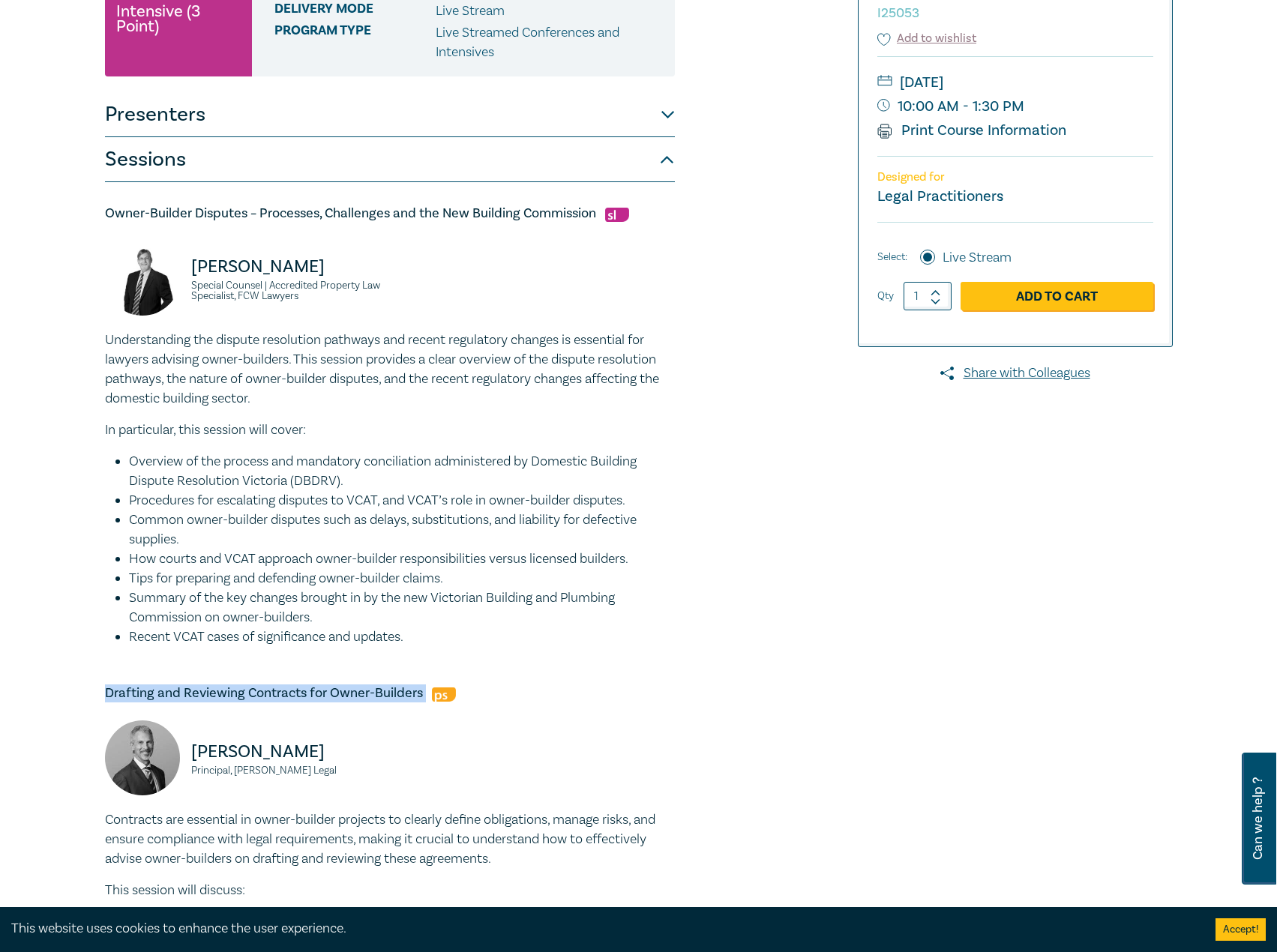
drag, startPoint x: 425, startPoint y: 698, endPoint x: 109, endPoint y: 692, distance: 316.1
click at [90, 694] on div "Owner-Builder Intensive - Contracts, Claims, and Compliance I25053 CPD Intensiv…" at bounding box center [638, 674] width 1277 height 1754
copy h5 "Drafting and Reviewing Contracts for Owner-Builders"
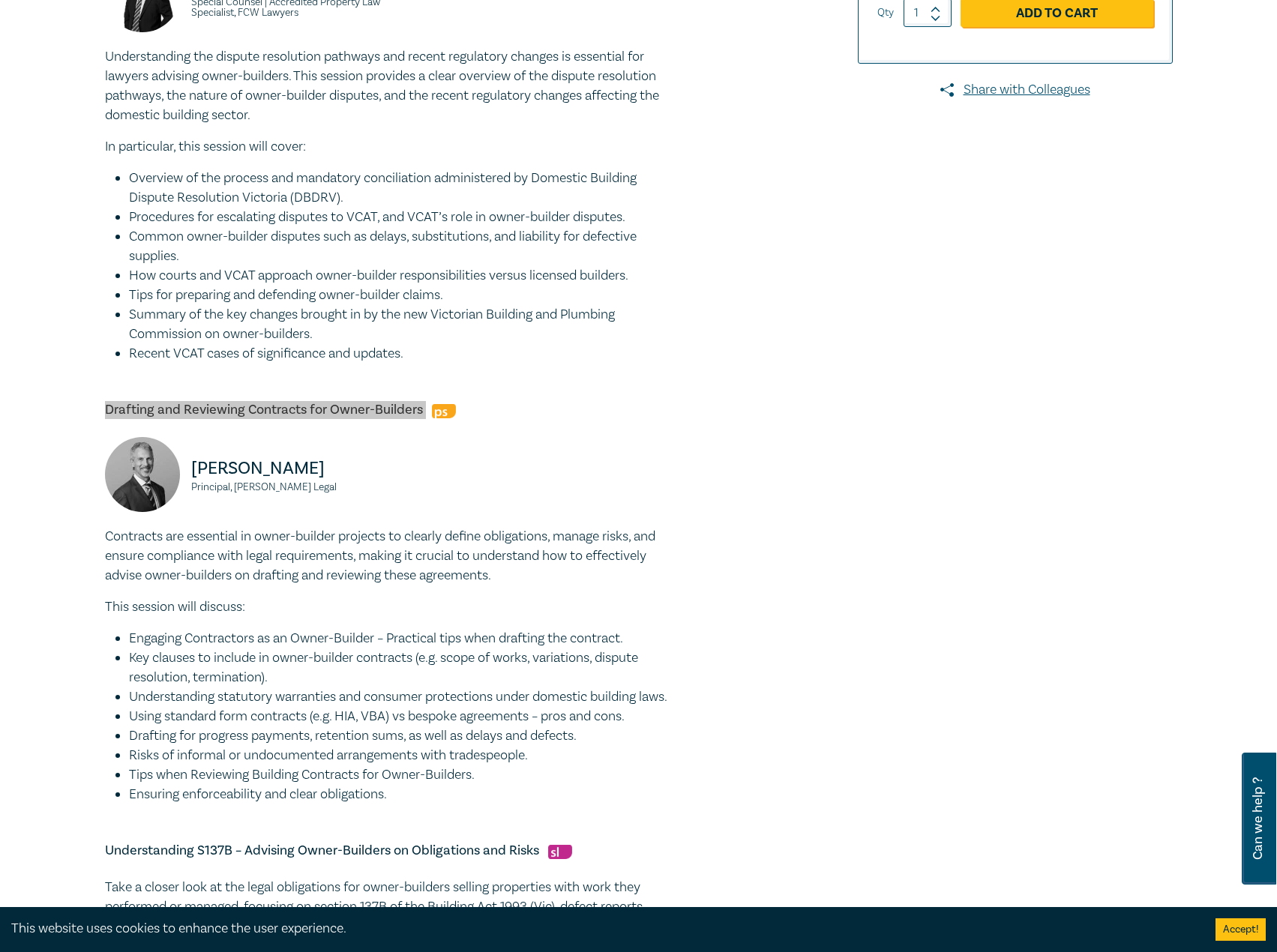
scroll to position [674, 0]
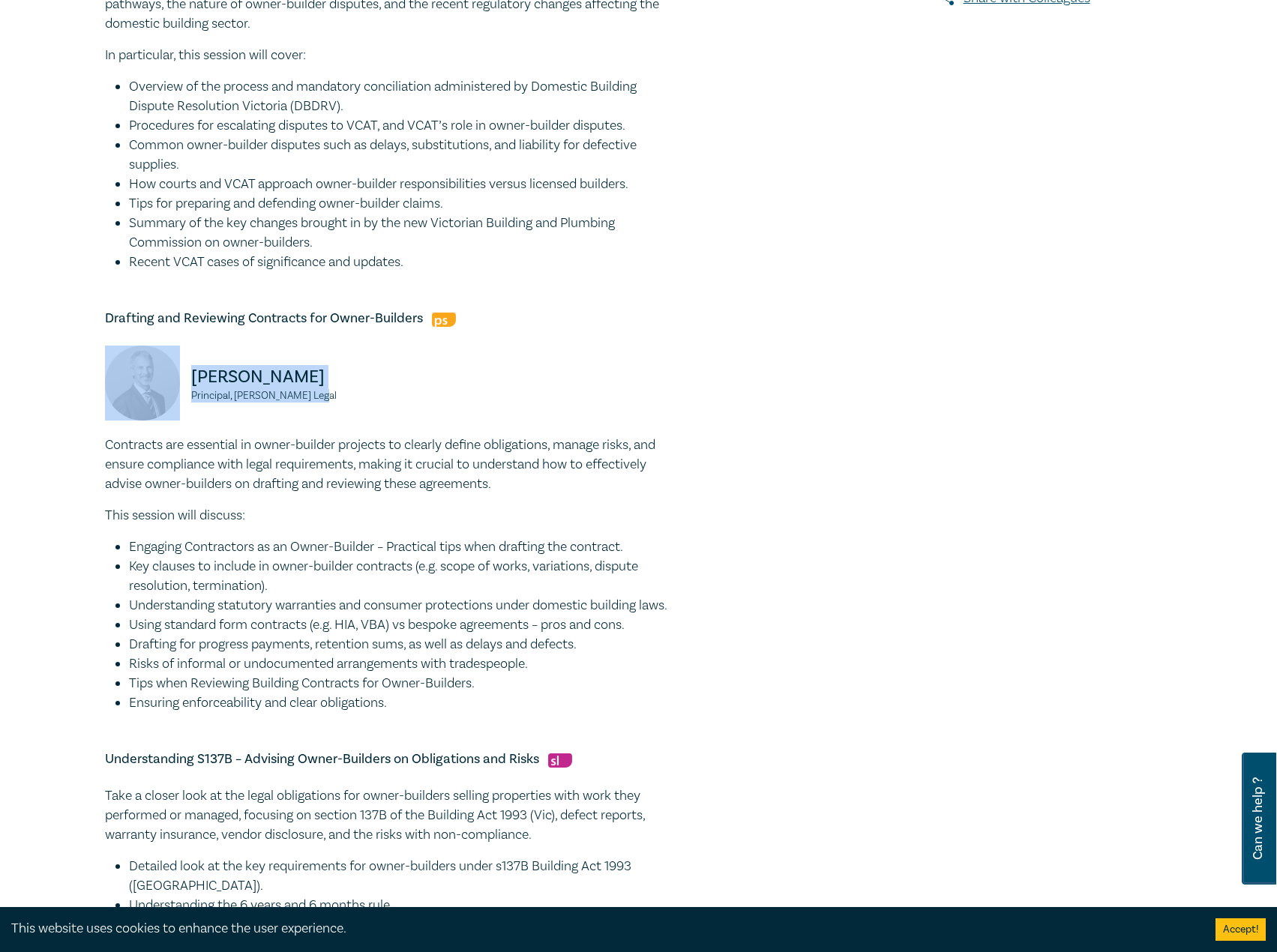
drag, startPoint x: 332, startPoint y: 395, endPoint x: 145, endPoint y: 362, distance: 189.9
click at [145, 362] on div "David Fairweather Principal, Fairweather Legal" at bounding box center [243, 390] width 276 height 90
copy div "David Fairweather Principal, Fairweather Legal"
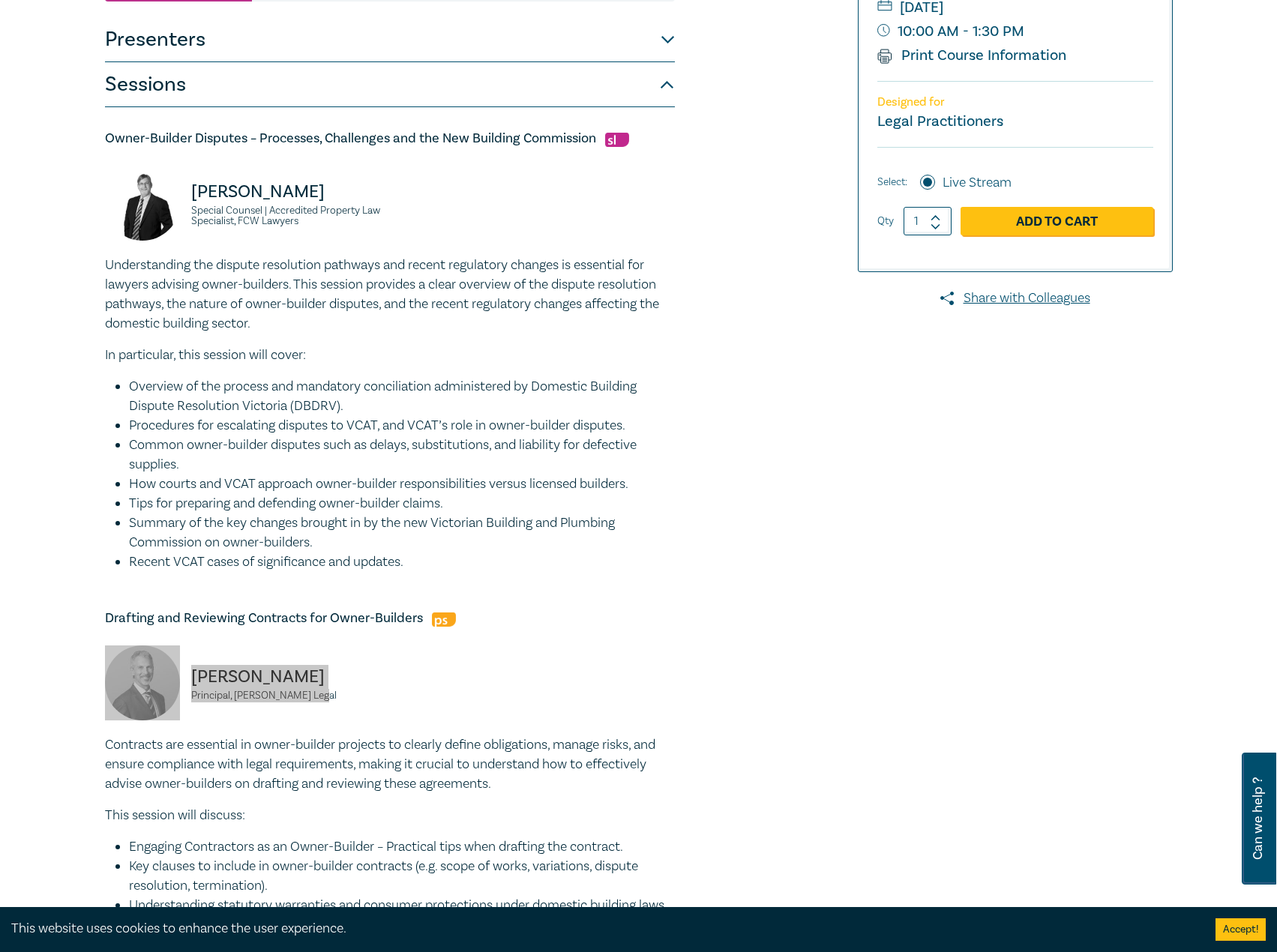
scroll to position [600, 0]
